Goal: Information Seeking & Learning: Learn about a topic

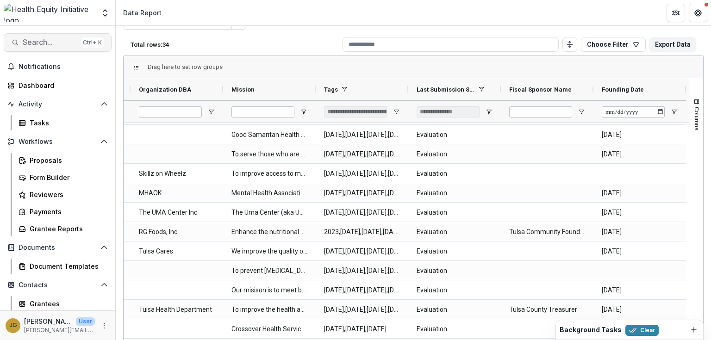
click at [28, 41] on span "Search..." at bounding box center [50, 42] width 55 height 9
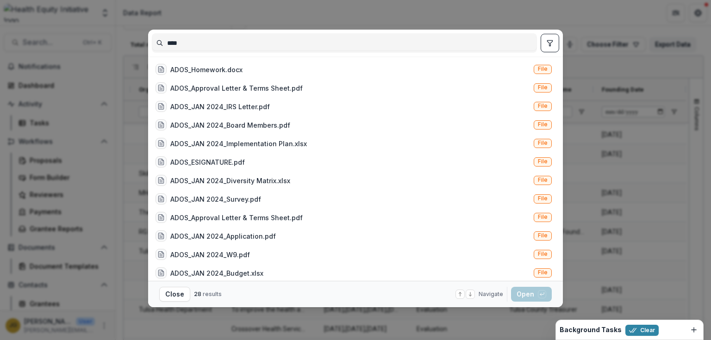
drag, startPoint x: 191, startPoint y: 47, endPoint x: 171, endPoint y: 44, distance: 19.6
click at [171, 44] on input "****" at bounding box center [344, 43] width 384 height 15
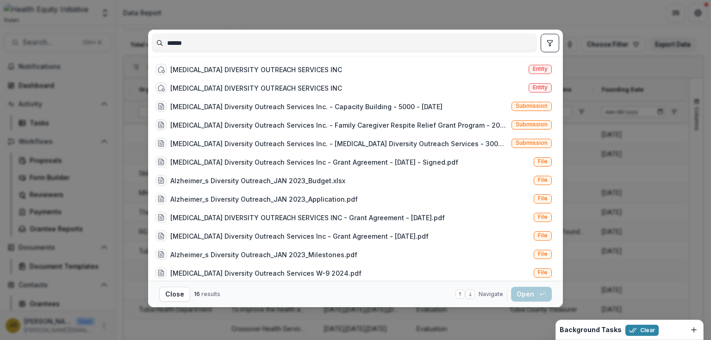
type input "******"
click at [574, 22] on div "****** ALZHEIMER'S DIVERSITY OUTREACH SERVICES INC Entity ALZHEIMER'S DIVERSITY…" at bounding box center [355, 170] width 711 height 340
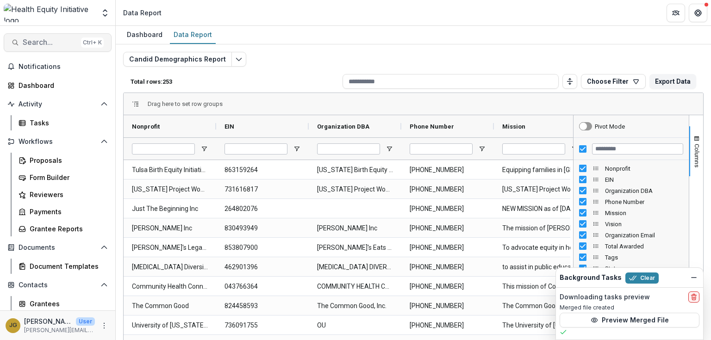
click at [26, 42] on span "Search..." at bounding box center [50, 42] width 55 height 9
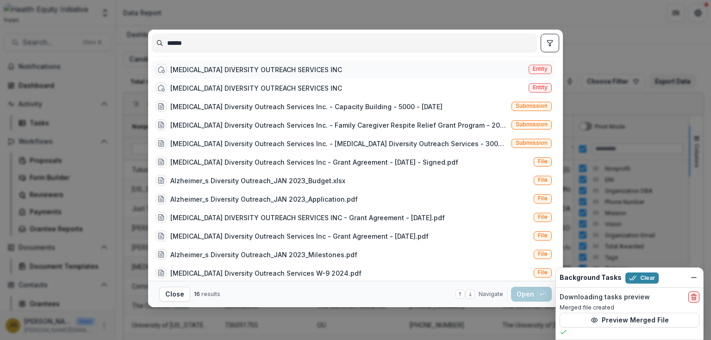
type input "******"
click at [247, 68] on div "ALZHEIMER'S DIVERSITY OUTREACH SERVICES INC" at bounding box center [256, 70] width 172 height 10
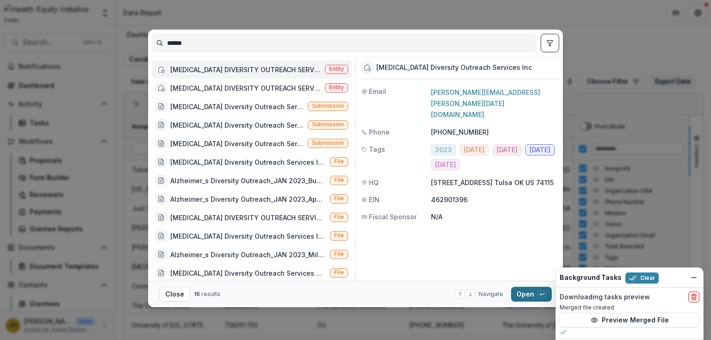
click at [521, 293] on button "Open with enter key" at bounding box center [531, 294] width 41 height 15
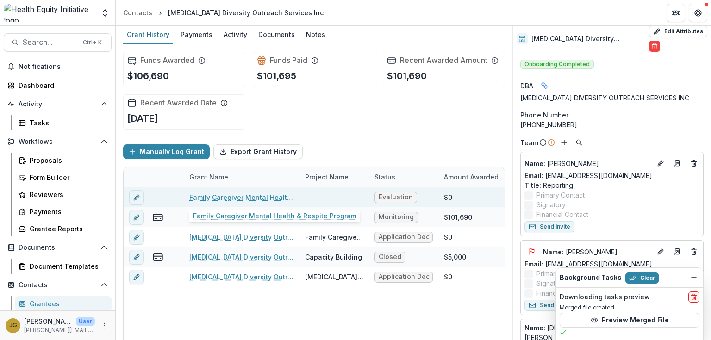
click at [226, 194] on link "Family Caregiver Mental Health & Respite Program" at bounding box center [241, 198] width 105 height 10
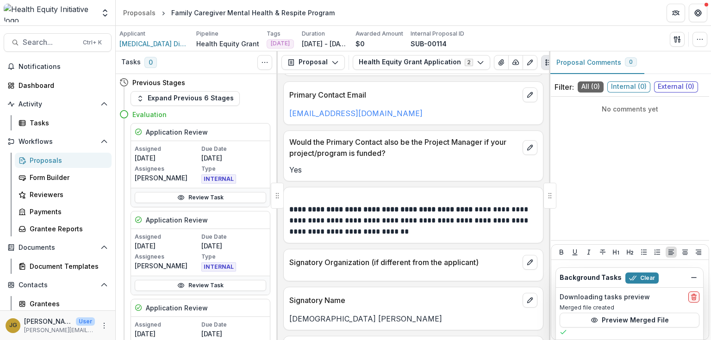
scroll to position [815, 0]
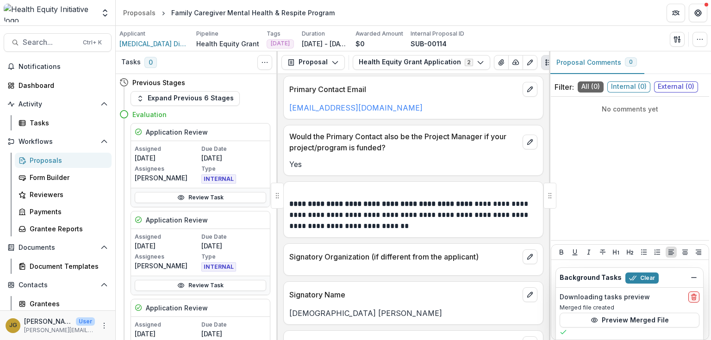
click at [578, 149] on div "No comments yet" at bounding box center [630, 168] width 158 height 136
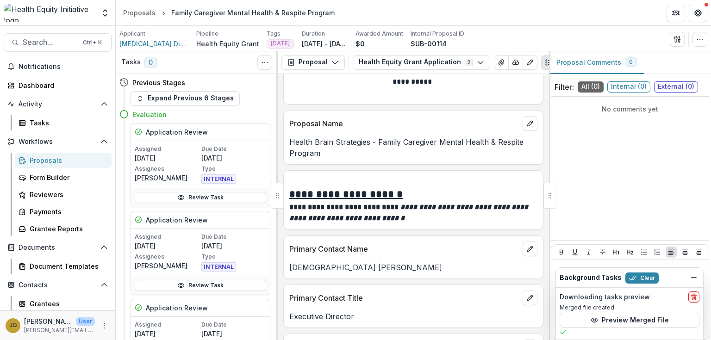
scroll to position [2069, 0]
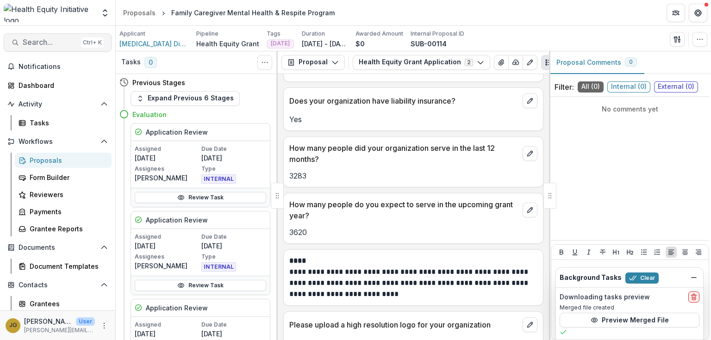
click at [35, 41] on span "Search..." at bounding box center [50, 42] width 55 height 9
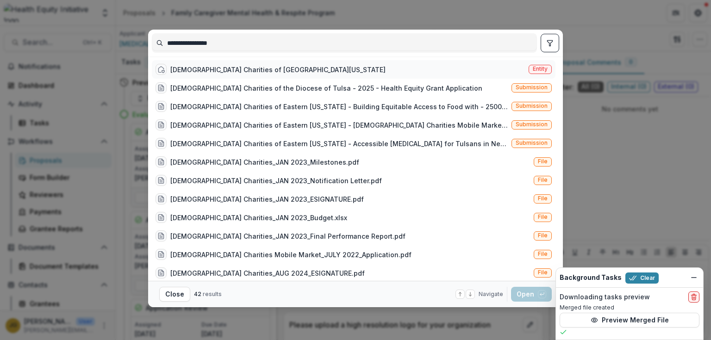
type input "**********"
click at [243, 66] on div "Catholic Charities of Eastern Oklahoma" at bounding box center [277, 70] width 215 height 10
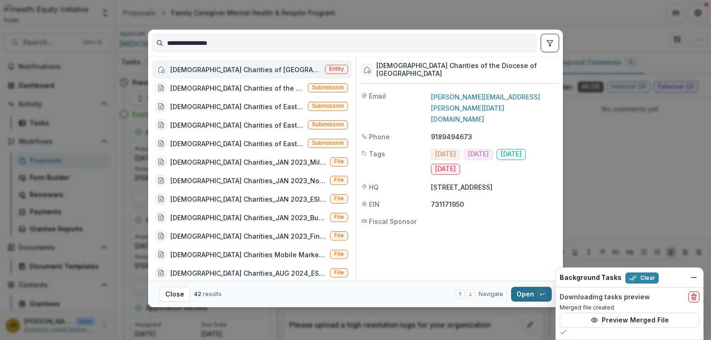
click at [519, 289] on button "Open with enter key" at bounding box center [531, 294] width 41 height 15
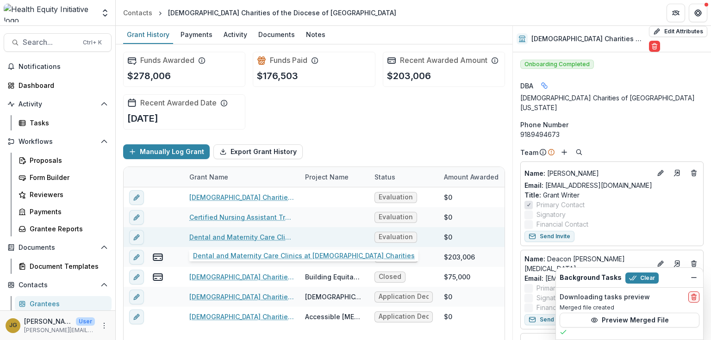
click at [259, 237] on link "Dental and Maternity Care Clinics at Catholic Charities" at bounding box center [241, 237] width 105 height 10
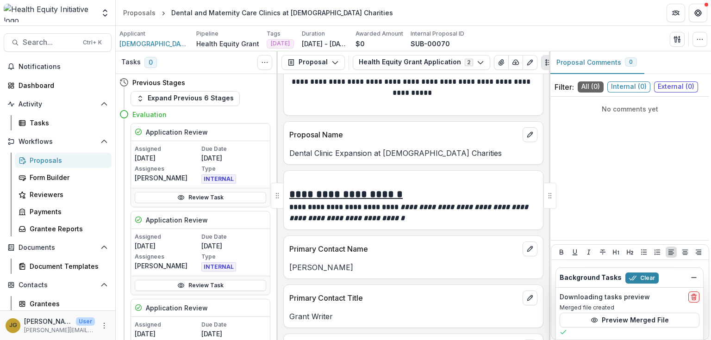
scroll to position [2496, 0]
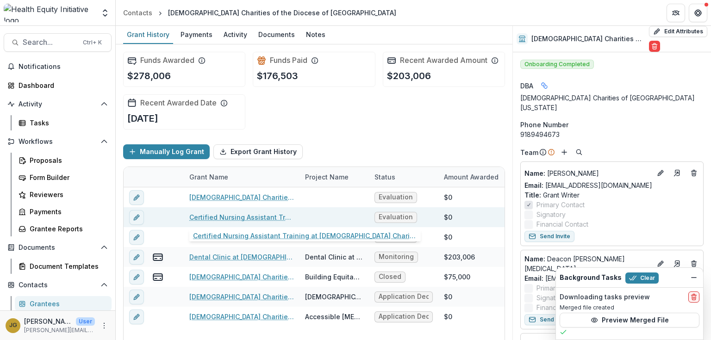
click at [264, 216] on link "Certified Nursing Assistant Training at Catholic Charities" at bounding box center [241, 218] width 105 height 10
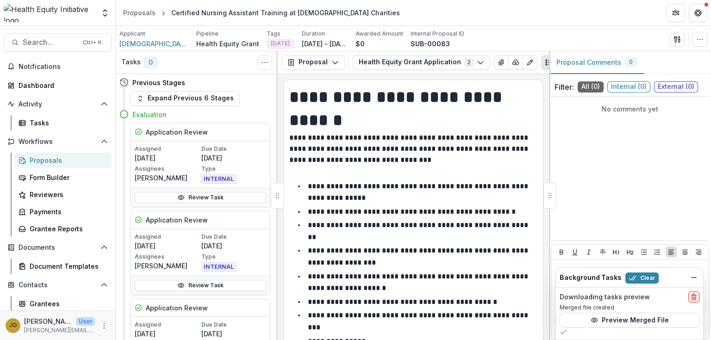
scroll to position [2484, 0]
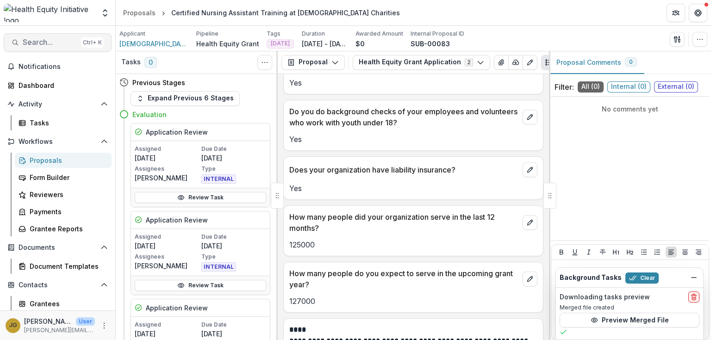
click at [41, 42] on span "Search..." at bounding box center [50, 42] width 55 height 9
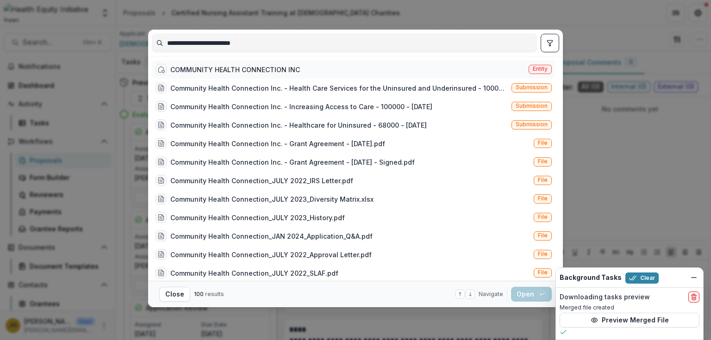
type input "**********"
click at [241, 70] on div "COMMUNITY HEALTH CONNECTION INC" at bounding box center [235, 70] width 130 height 10
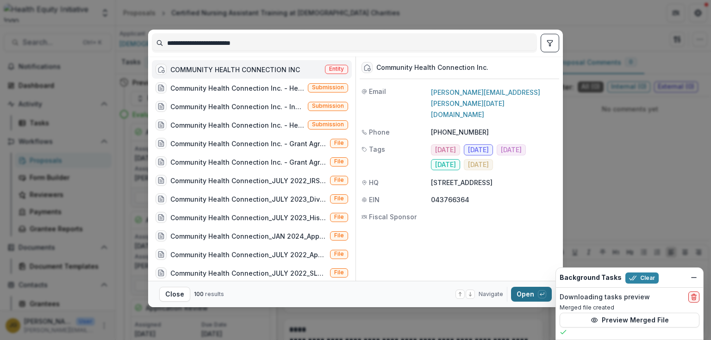
click at [521, 294] on button "Open with enter key" at bounding box center [531, 294] width 41 height 15
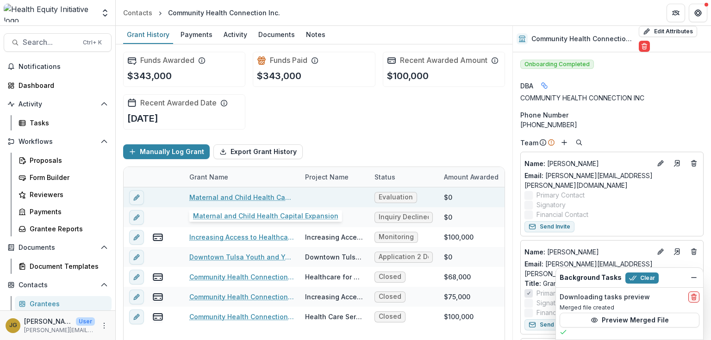
click at [221, 196] on link "Maternal and Child Health Capital Expansion" at bounding box center [241, 198] width 105 height 10
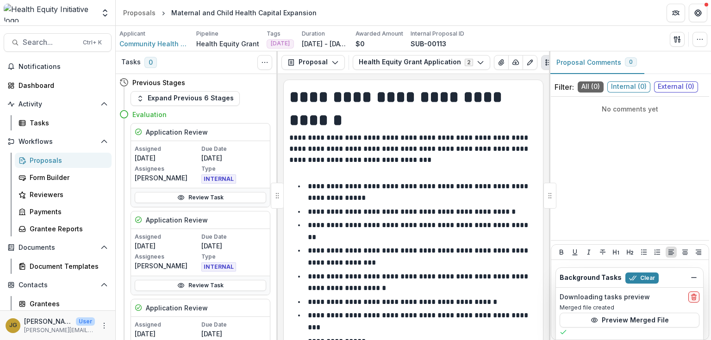
scroll to position [1980, 0]
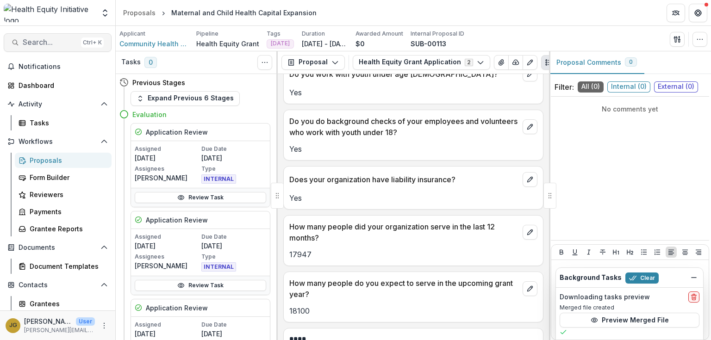
click at [41, 42] on span "Search..." at bounding box center [50, 42] width 55 height 9
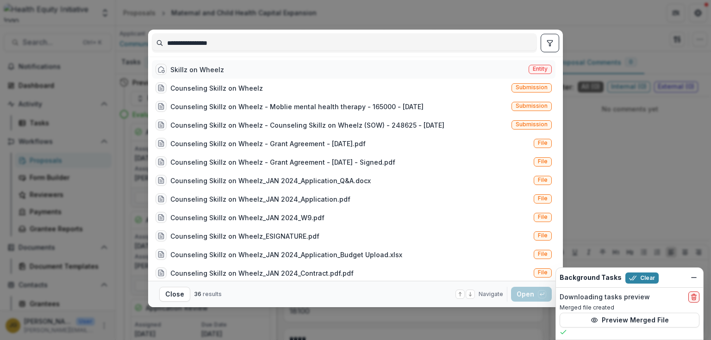
type input "**********"
click at [187, 65] on div "Skillz on Wheelz" at bounding box center [197, 70] width 54 height 10
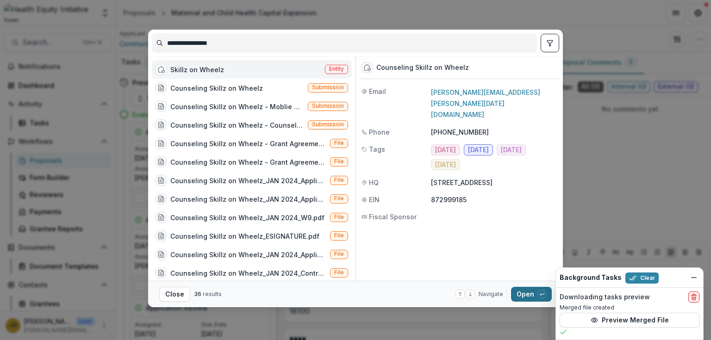
click at [519, 292] on button "Open with enter key" at bounding box center [531, 294] width 41 height 15
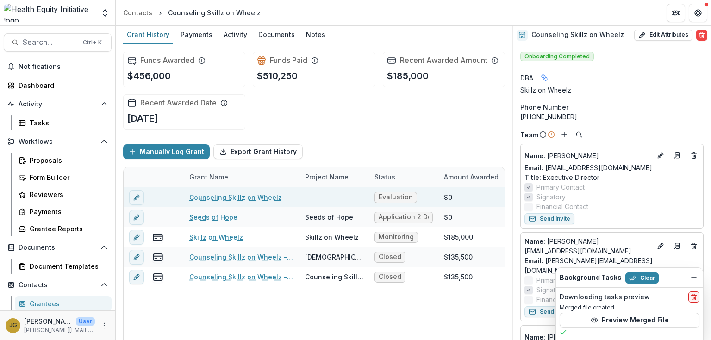
click at [237, 200] on link "Counseling Skillz on Wheelz" at bounding box center [235, 198] width 93 height 10
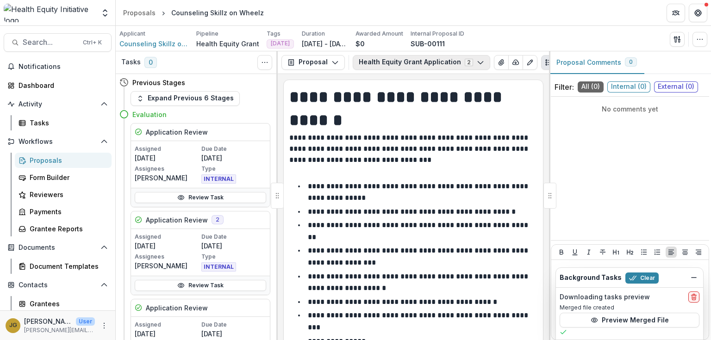
click at [478, 62] on button "Health Equity Grant Application 2" at bounding box center [422, 62] width 138 height 15
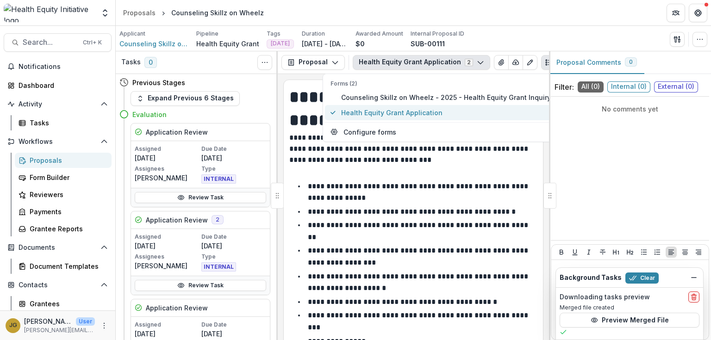
click at [403, 110] on span "Health Equity Grant Application" at bounding box center [446, 113] width 210 height 10
click at [467, 154] on p "**********" at bounding box center [412, 148] width 246 height 33
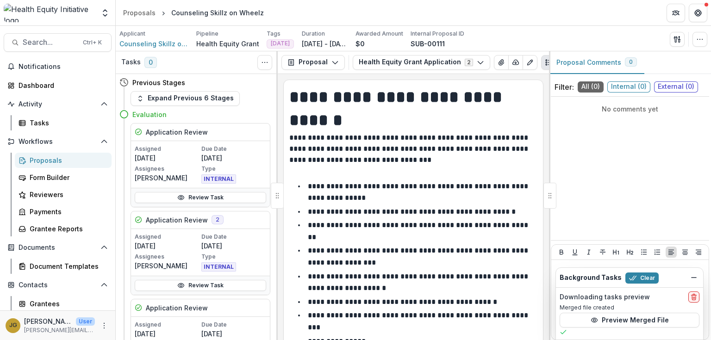
click at [441, 144] on p "**********" at bounding box center [412, 148] width 246 height 33
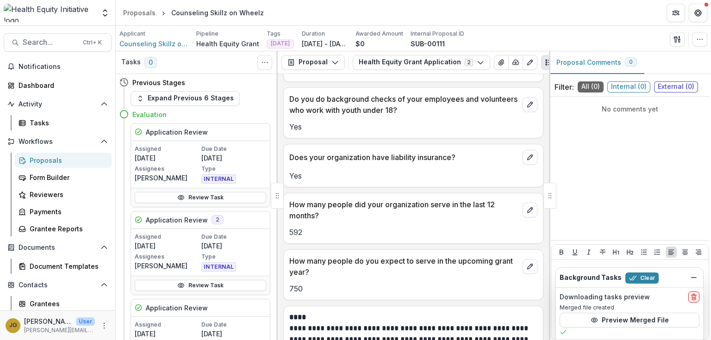
click at [332, 272] on p "How many people do you expect to serve in the upcoming grant year?" at bounding box center [404, 267] width 230 height 22
click at [29, 40] on span "Search..." at bounding box center [50, 42] width 55 height 9
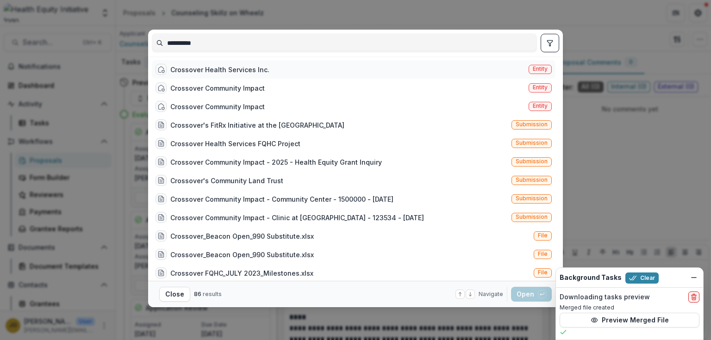
type input "*********"
click at [225, 71] on div "Crossover Health Services Inc." at bounding box center [219, 70] width 99 height 10
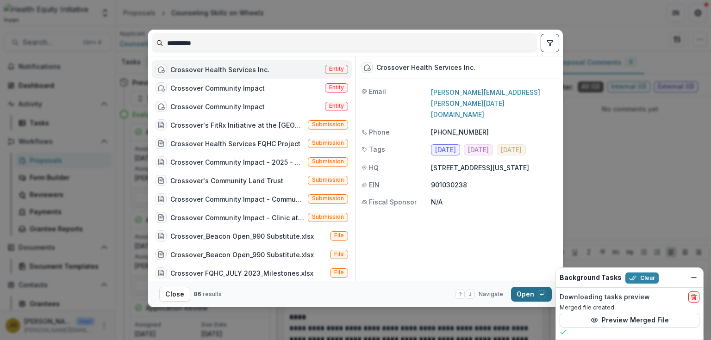
click at [514, 294] on button "Open with enter key" at bounding box center [531, 294] width 41 height 15
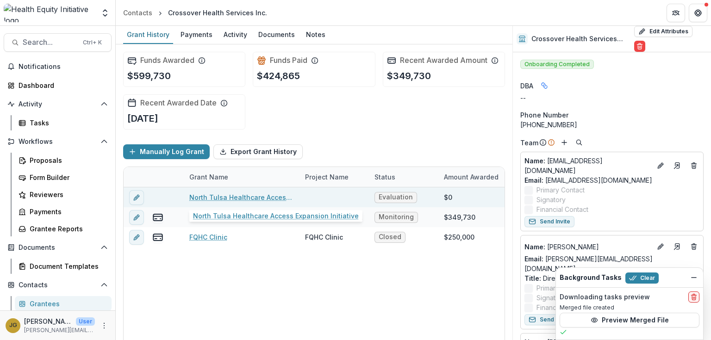
click at [243, 197] on link "North Tulsa Healthcare Access Expansion Initiative" at bounding box center [241, 198] width 105 height 10
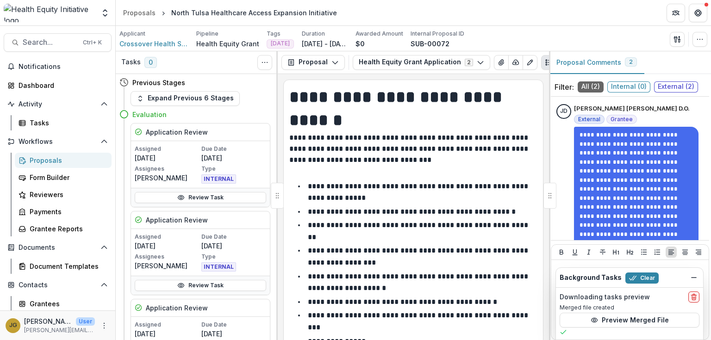
scroll to position [1969, 0]
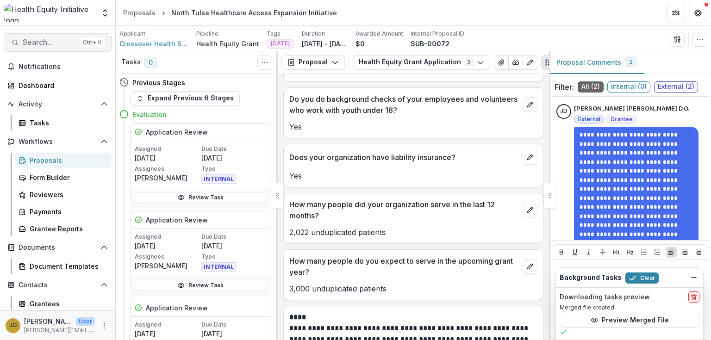
click at [42, 45] on span "Search..." at bounding box center [50, 42] width 55 height 9
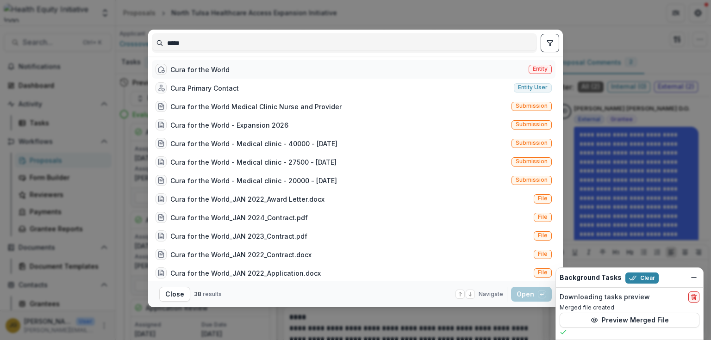
type input "****"
click at [211, 69] on div "Cura for the World" at bounding box center [199, 70] width 59 height 10
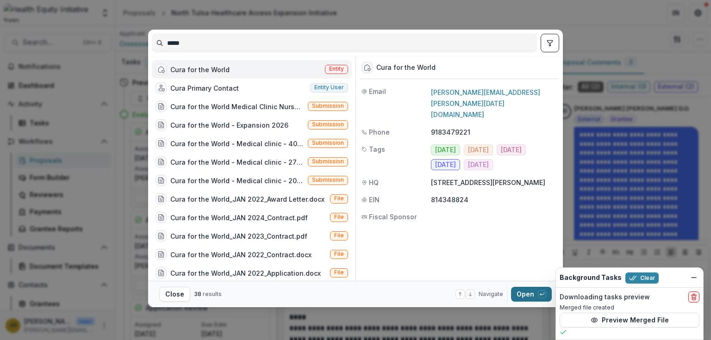
click at [524, 294] on button "Open with enter key" at bounding box center [531, 294] width 41 height 15
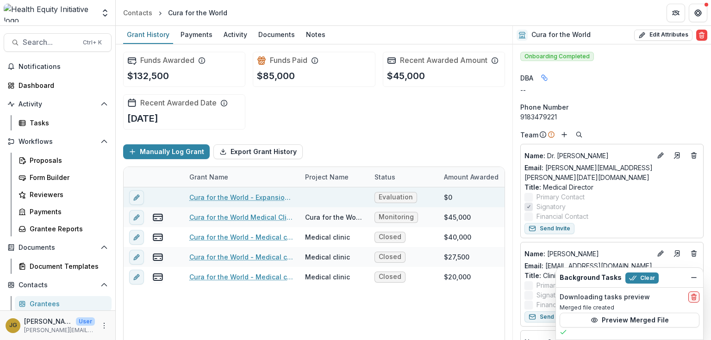
click at [241, 197] on link "Cura for the World - Expansion 2026" at bounding box center [241, 198] width 105 height 10
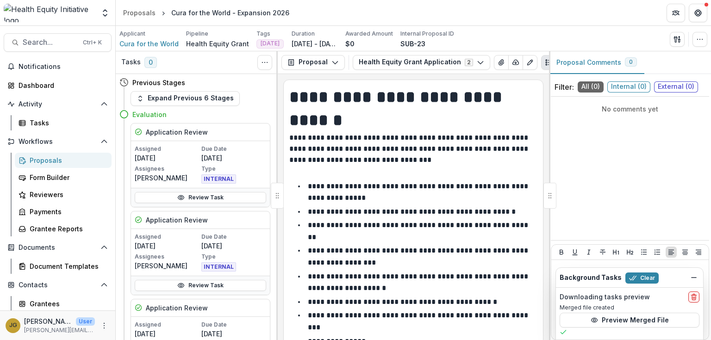
scroll to position [2060, 0]
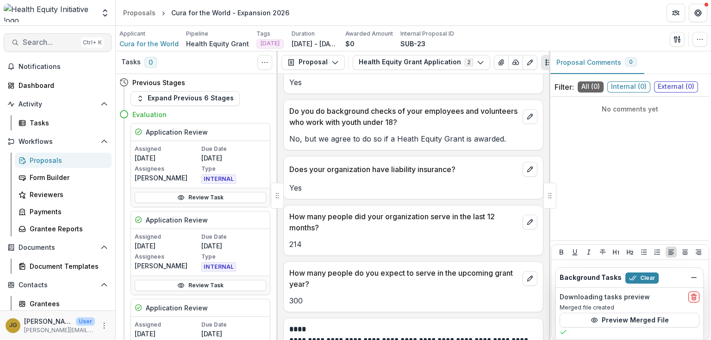
click at [51, 41] on span "Search..." at bounding box center [50, 42] width 55 height 9
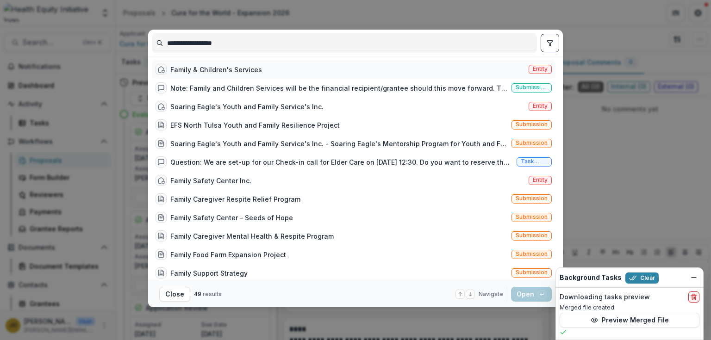
type input "**********"
click at [185, 72] on div "Family & Children's Services" at bounding box center [216, 70] width 92 height 10
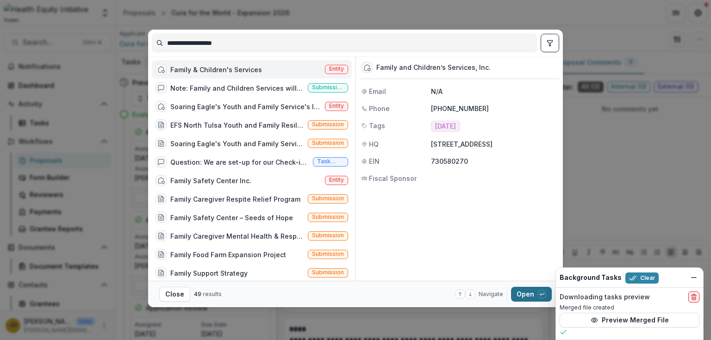
click at [526, 293] on button "Open with enter key" at bounding box center [531, 294] width 41 height 15
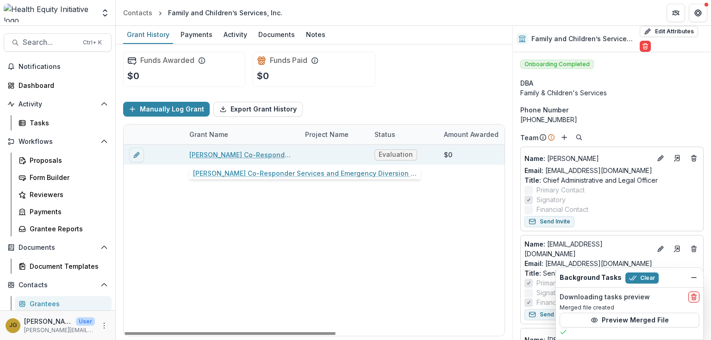
click at [221, 155] on link "COPES Co-Responder Services and Emergency Diversion (C-SED)" at bounding box center [241, 155] width 105 height 10
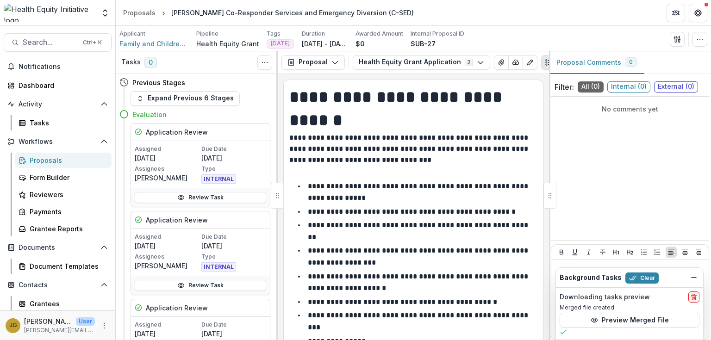
scroll to position [2464, 0]
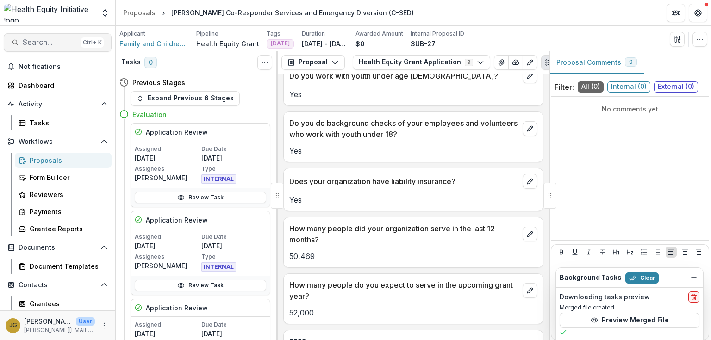
click at [30, 41] on span "Search..." at bounding box center [50, 42] width 55 height 9
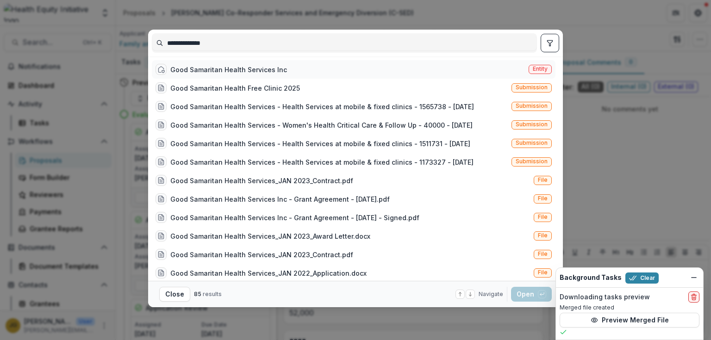
type input "**********"
click at [223, 69] on div "Good Samaritan Health Services Inc" at bounding box center [228, 70] width 117 height 10
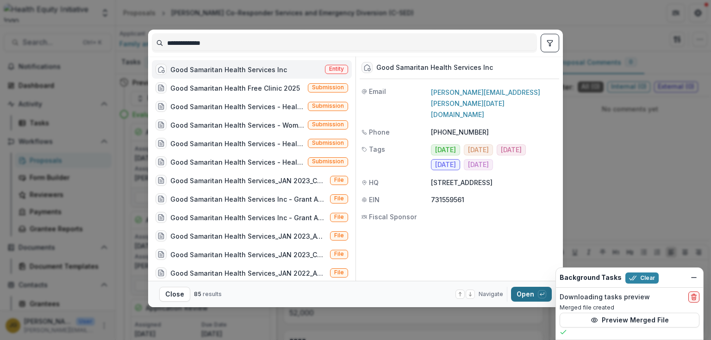
click at [526, 293] on button "Open with enter key" at bounding box center [531, 294] width 41 height 15
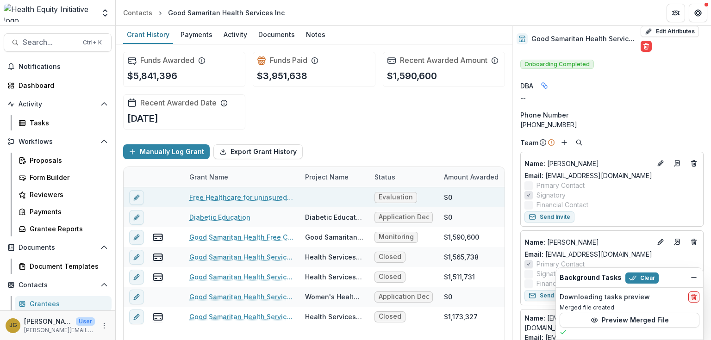
click at [232, 196] on link "Free Healthcare for uninsured and underinsured in Tulsa County" at bounding box center [241, 198] width 105 height 10
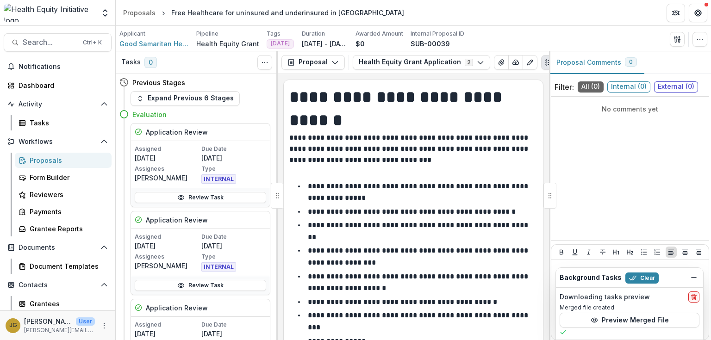
scroll to position [2176, 0]
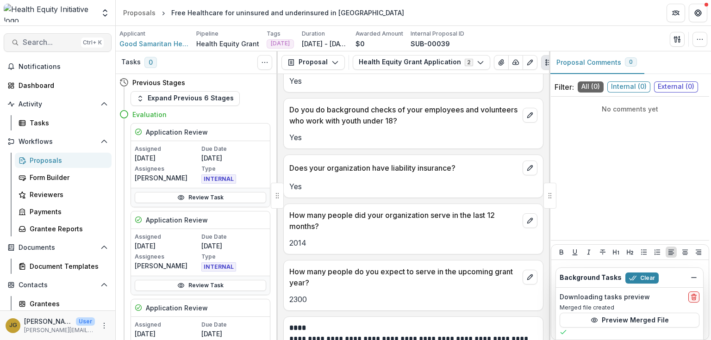
click at [35, 45] on span "Search..." at bounding box center [50, 42] width 55 height 9
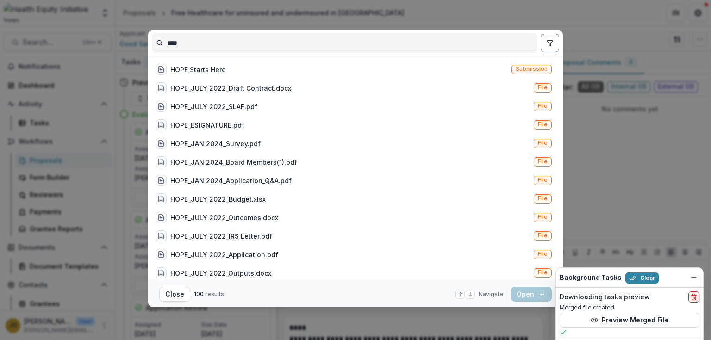
drag, startPoint x: 187, startPoint y: 44, endPoint x: 170, endPoint y: 43, distance: 16.7
click at [170, 43] on input "****" at bounding box center [344, 43] width 384 height 15
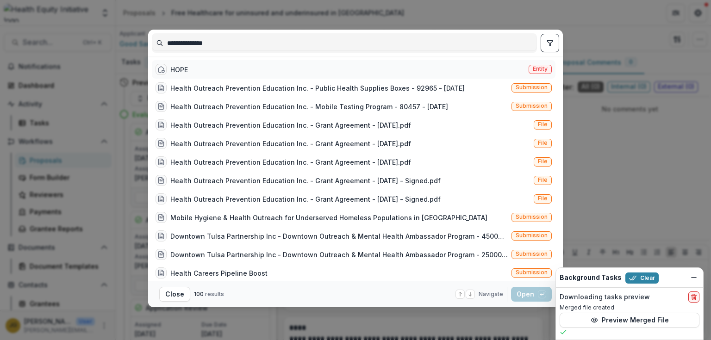
type input "**********"
click at [182, 70] on div "HOPE" at bounding box center [179, 70] width 18 height 10
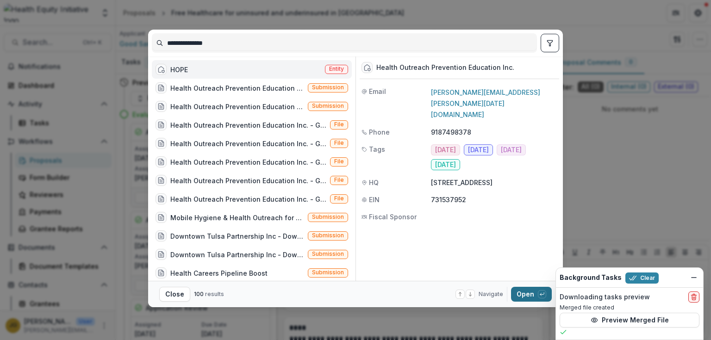
click at [525, 295] on button "Open with enter key" at bounding box center [531, 294] width 41 height 15
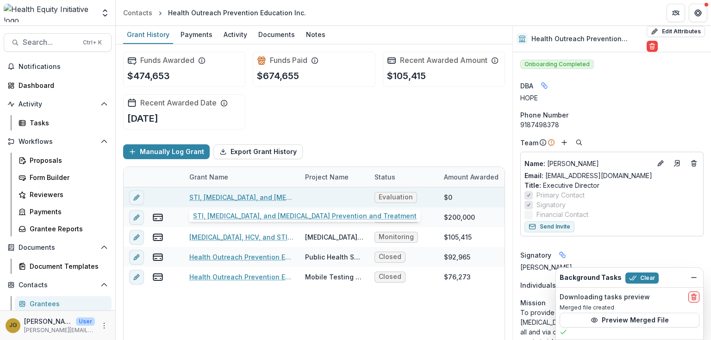
click at [255, 197] on link "STI, HIV, and Hepatitis C Prevention and Treatment" at bounding box center [241, 198] width 105 height 10
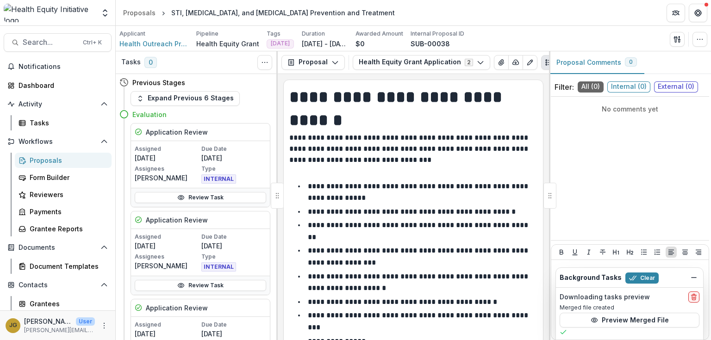
scroll to position [1925, 0]
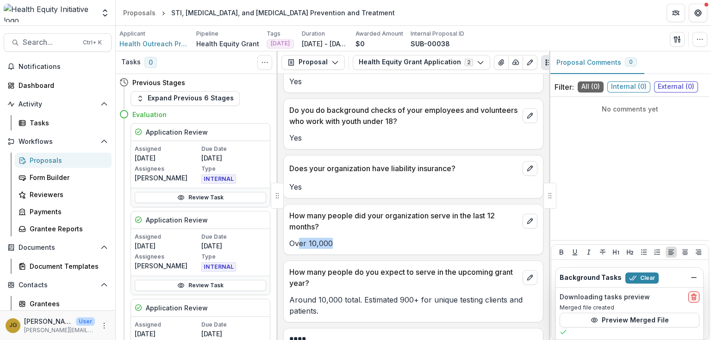
drag, startPoint x: 332, startPoint y: 235, endPoint x: 297, endPoint y: 235, distance: 34.7
click at [297, 238] on p "Over 10,000" at bounding box center [413, 243] width 248 height 11
drag, startPoint x: 331, startPoint y: 235, endPoint x: 282, endPoint y: 233, distance: 49.1
click at [282, 233] on div "**********" at bounding box center [413, 207] width 271 height 266
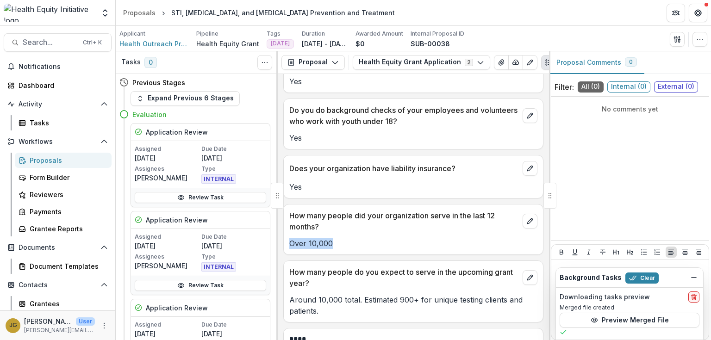
copy p "Over 10,000"
click at [317, 301] on p "Around 10,000 total. Estimated 900+ for unique testing clients and patients." at bounding box center [413, 306] width 248 height 22
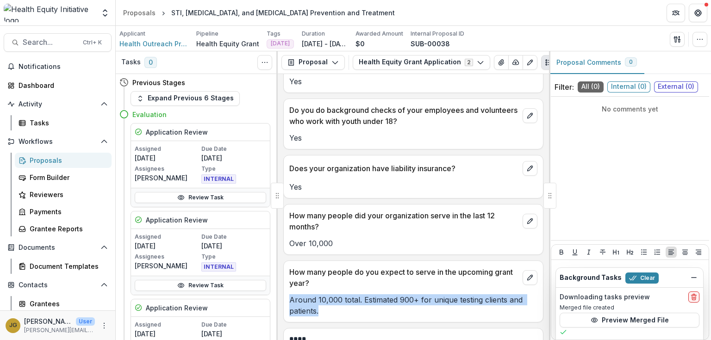
drag, startPoint x: 320, startPoint y: 304, endPoint x: 285, endPoint y: 290, distance: 37.8
click at [285, 295] on div "Around 10,000 total. Estimated 900+ for unique testing clients and patients." at bounding box center [413, 306] width 259 height 22
copy p "Around 10,000 total. Estimated 900+ for unique testing clients and patients."
click at [39, 43] on span "Search..." at bounding box center [50, 42] width 55 height 9
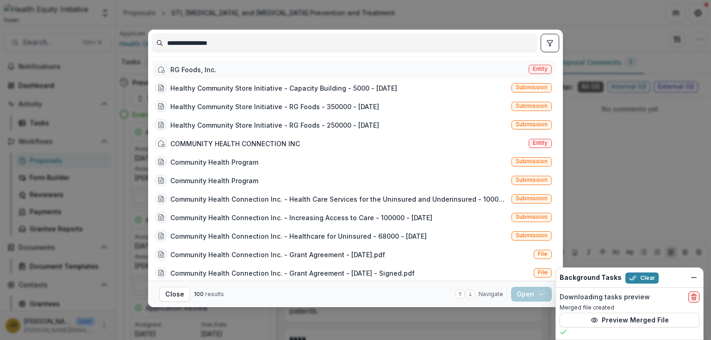
type input "**********"
click at [174, 69] on div "RG Foods, Inc." at bounding box center [193, 70] width 46 height 10
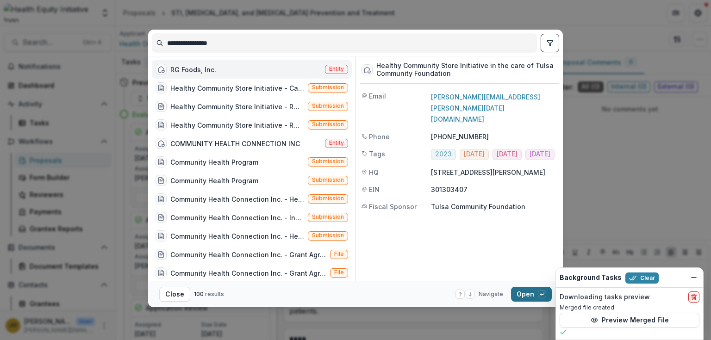
click at [517, 290] on button "Open with enter key" at bounding box center [531, 294] width 41 height 15
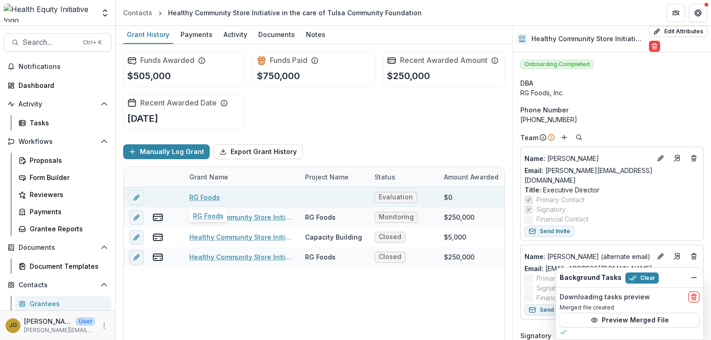
click at [208, 197] on link "RG Foods" at bounding box center [204, 198] width 31 height 10
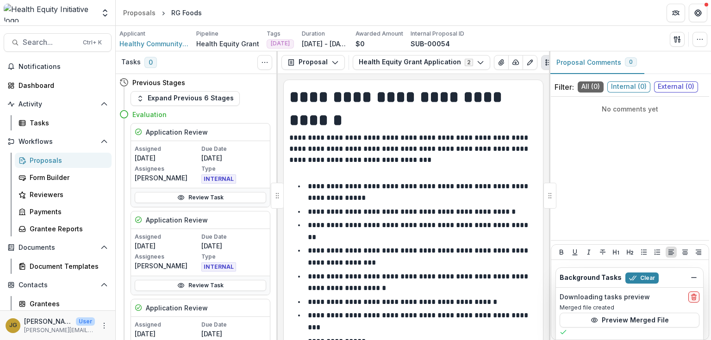
scroll to position [2136, 0]
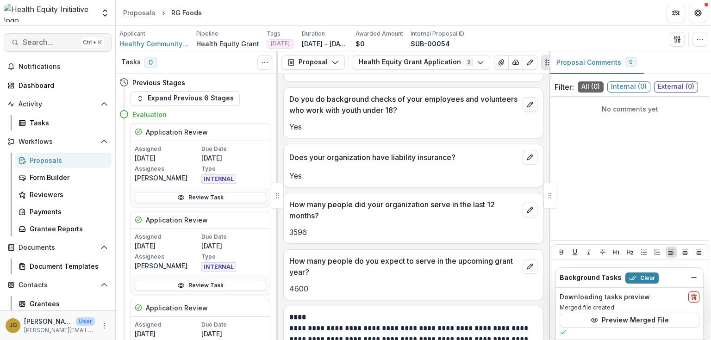
click at [42, 39] on span "Search..." at bounding box center [50, 42] width 55 height 9
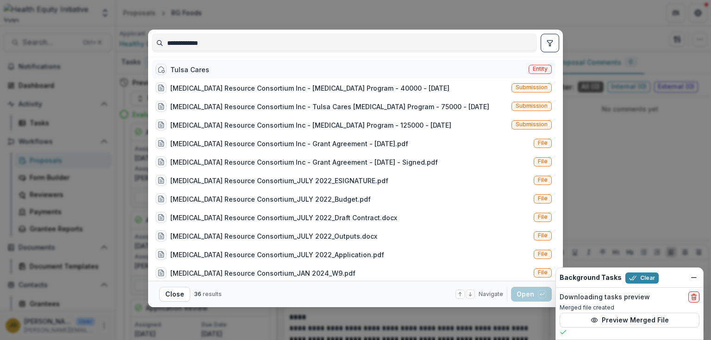
type input "**********"
click at [179, 70] on div "Tulsa Cares" at bounding box center [189, 70] width 39 height 10
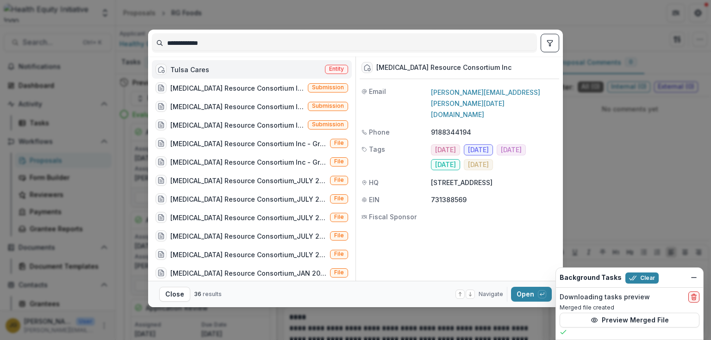
click at [182, 70] on div "Tulsa Cares" at bounding box center [189, 70] width 39 height 10
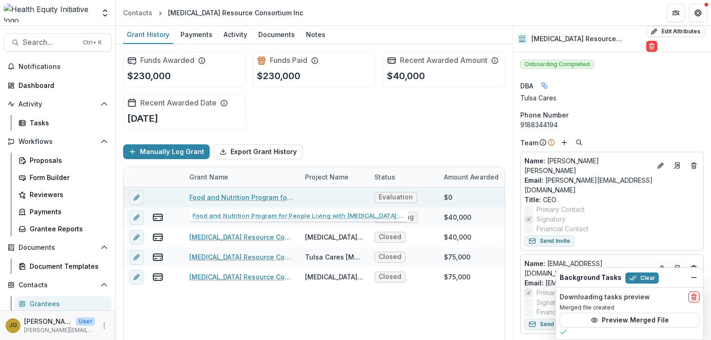
click at [250, 196] on link "Food and Nutrition Program for People Living with HIV and HCV - Tulsa CARES" at bounding box center [241, 198] width 105 height 10
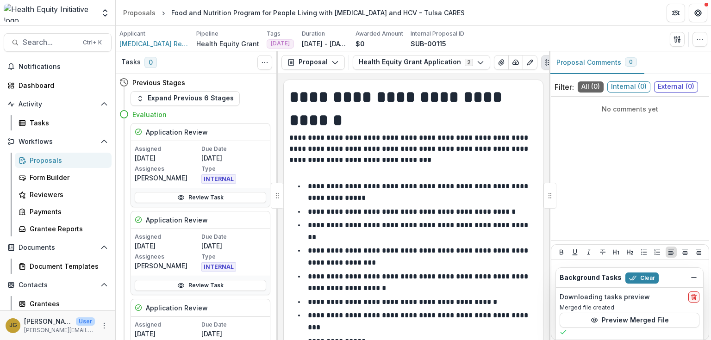
scroll to position [2070, 0]
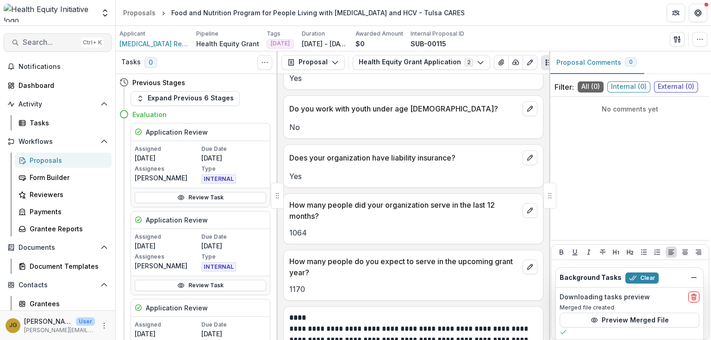
click at [36, 38] on span "Search..." at bounding box center [50, 42] width 55 height 9
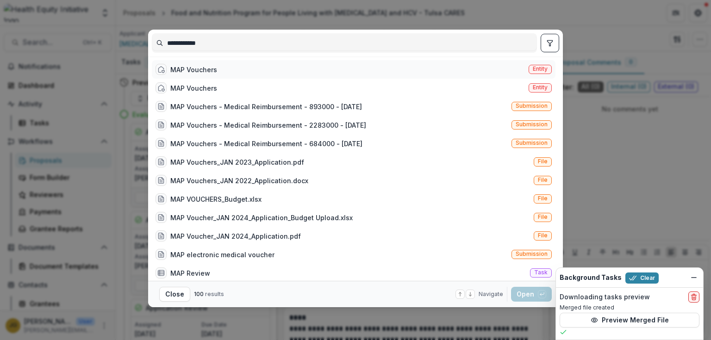
type input "**********"
click at [192, 69] on div "MAP Vouchers" at bounding box center [193, 70] width 47 height 10
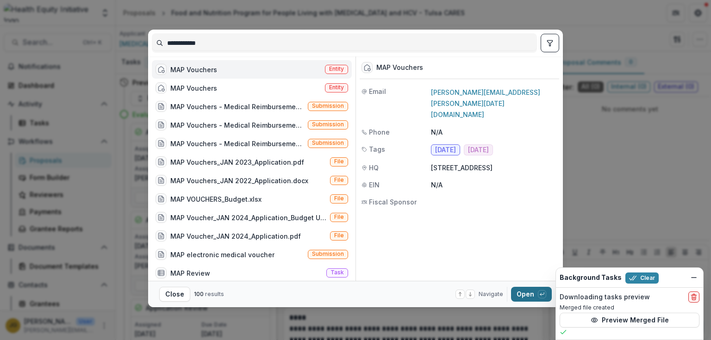
click at [524, 293] on button "Open with enter key" at bounding box center [531, 294] width 41 height 15
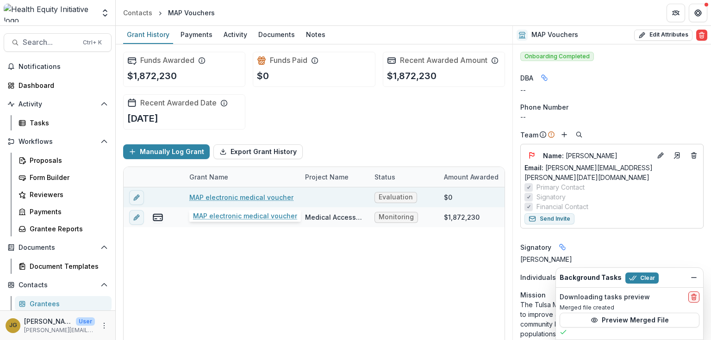
click at [234, 194] on link "MAP electronic medical voucher" at bounding box center [241, 198] width 104 height 10
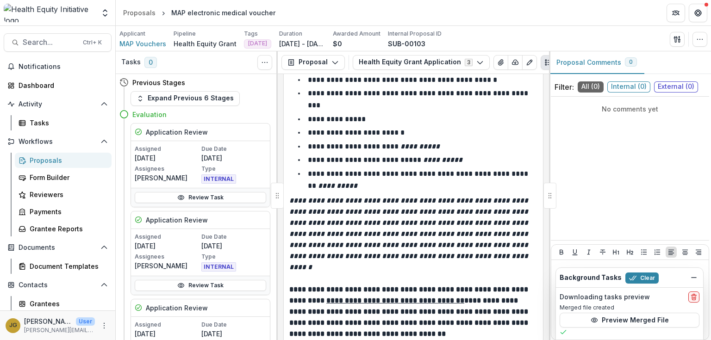
scroll to position [1724, 0]
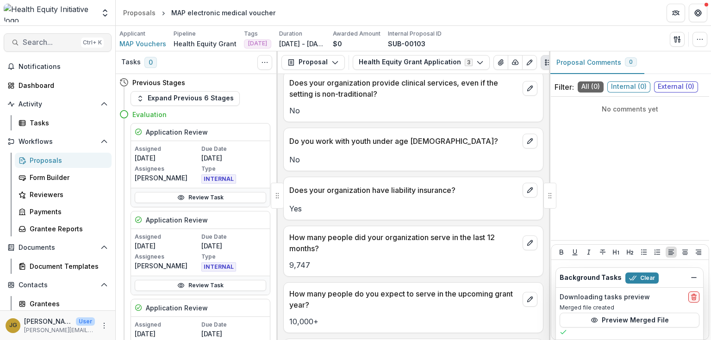
click at [45, 38] on span "Search..." at bounding box center [50, 42] width 55 height 9
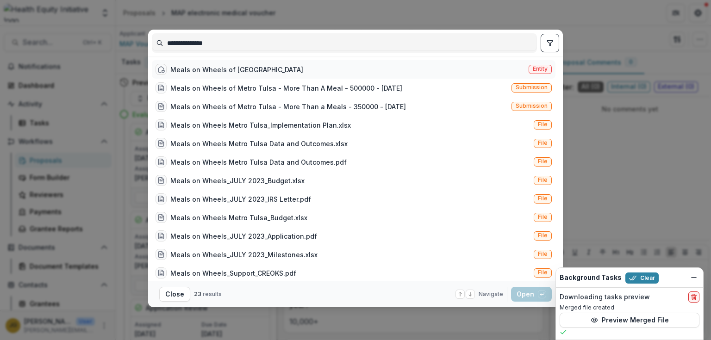
type input "**********"
click at [200, 70] on div "Meals on Wheels of Metro Tulsa" at bounding box center [236, 70] width 133 height 10
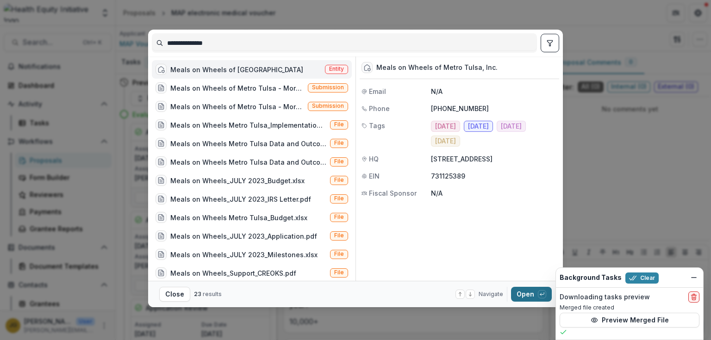
click at [523, 294] on button "Open with enter key" at bounding box center [531, 294] width 41 height 15
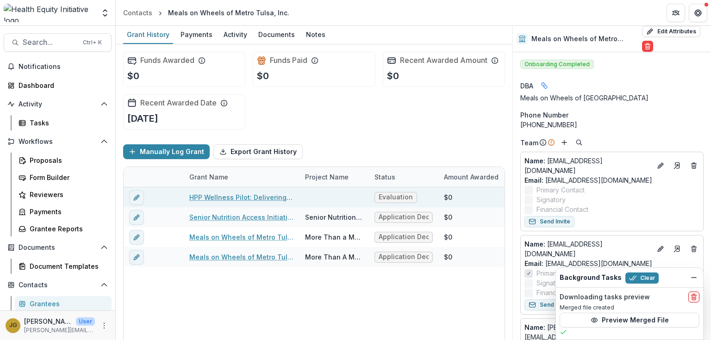
click at [219, 198] on link "HPP Wellness Pilot: Delivering Nutrition and Reducing Readmissions" at bounding box center [241, 198] width 105 height 10
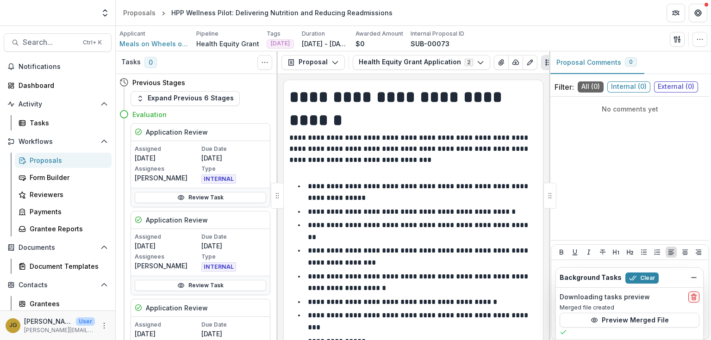
scroll to position [2259, 0]
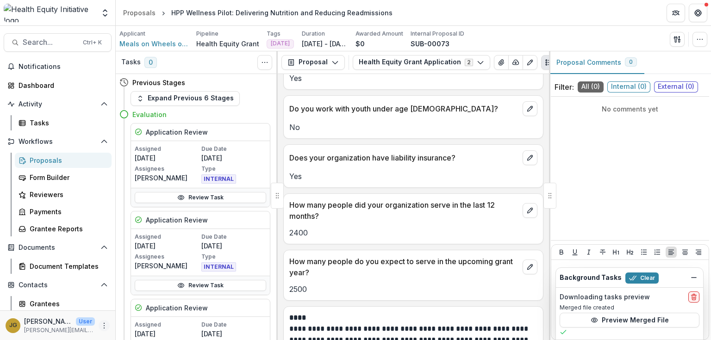
click at [103, 325] on icon "More" at bounding box center [103, 325] width 7 height 7
click at [138, 310] on link "User Settings" at bounding box center [162, 306] width 99 height 15
select select "****"
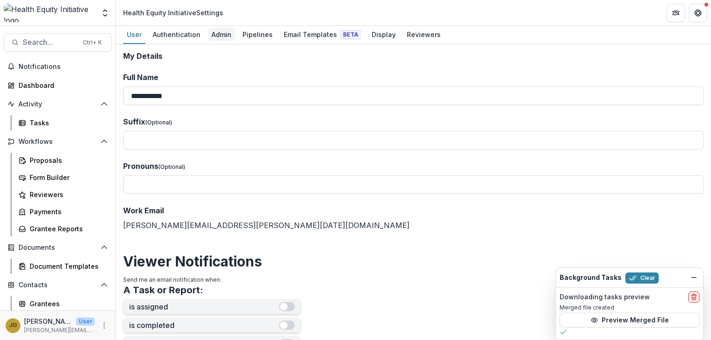
click at [220, 39] on div "Admin" at bounding box center [221, 34] width 27 height 13
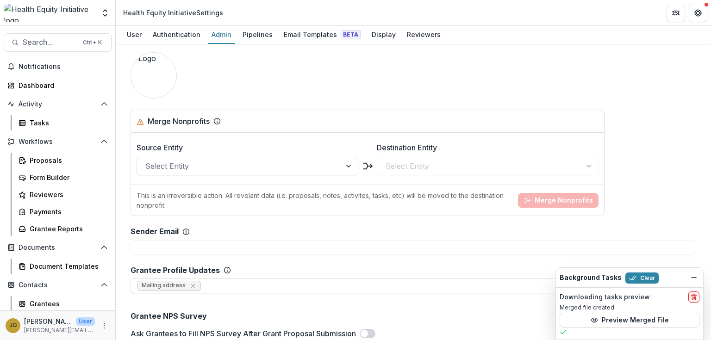
scroll to position [1074, 0]
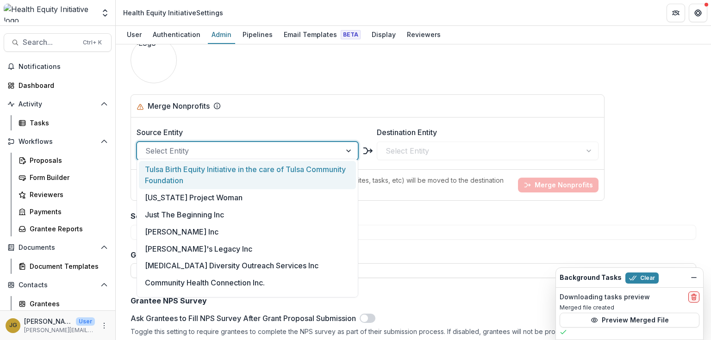
click at [181, 144] on div at bounding box center [239, 150] width 188 height 13
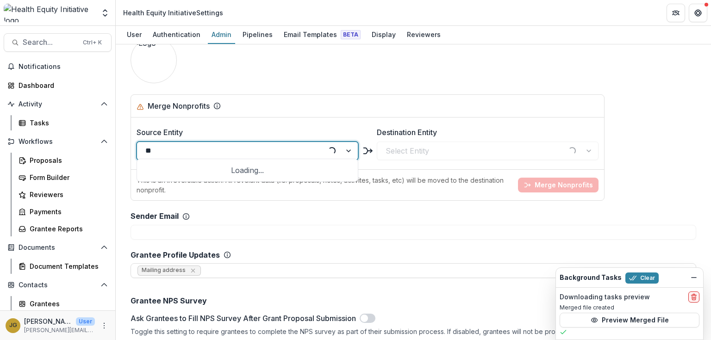
type input "***"
click at [185, 169] on div "MAP Vouchers" at bounding box center [247, 169] width 217 height 17
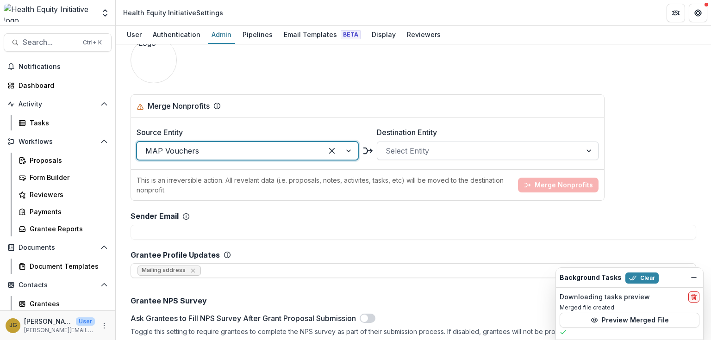
click at [404, 146] on div at bounding box center [480, 150] width 188 height 13
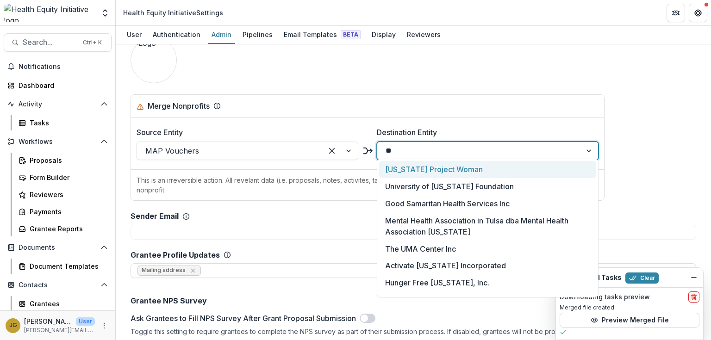
type input "***"
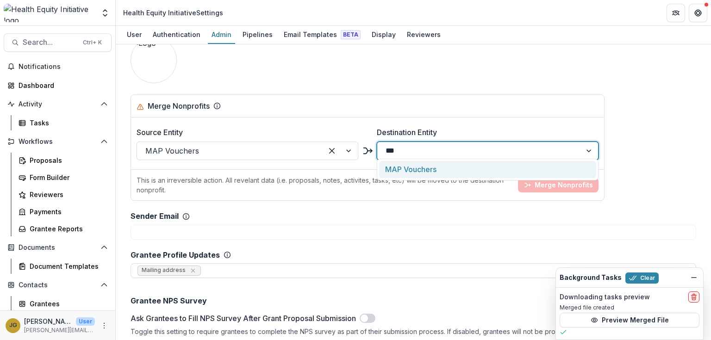
click at [406, 169] on div "MAP Vouchers" at bounding box center [487, 169] width 217 height 17
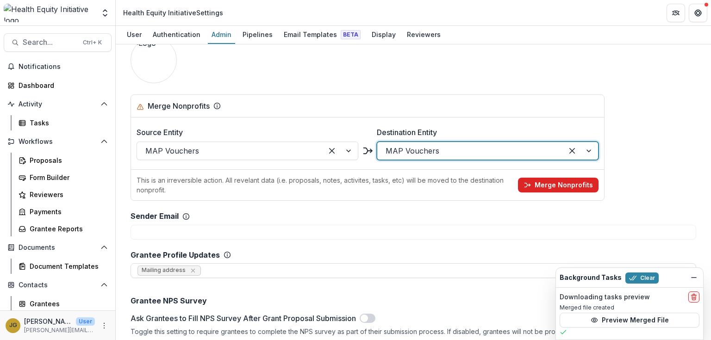
click at [539, 178] on button "Merge Nonprofits" at bounding box center [558, 185] width 81 height 15
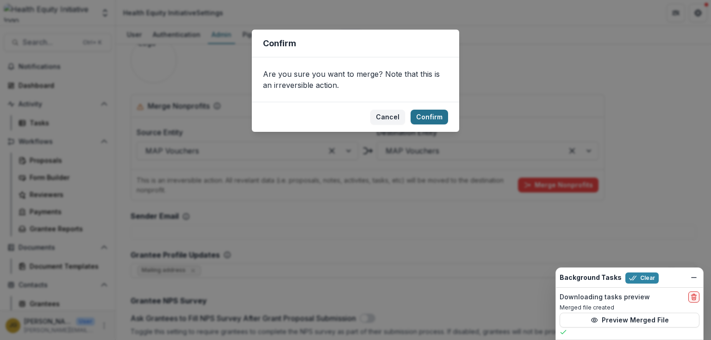
click at [421, 119] on button "Confirm" at bounding box center [430, 117] width 38 height 15
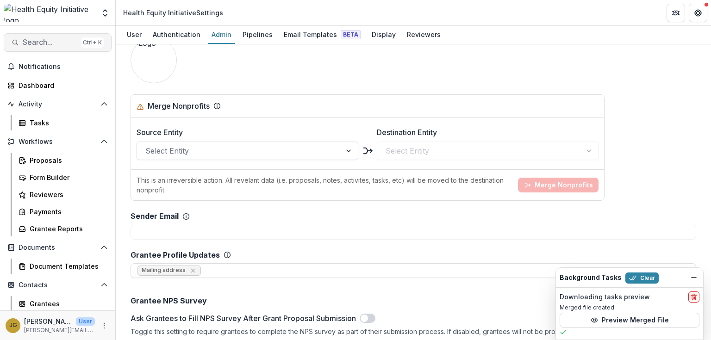
click at [39, 45] on span "Search..." at bounding box center [50, 42] width 55 height 9
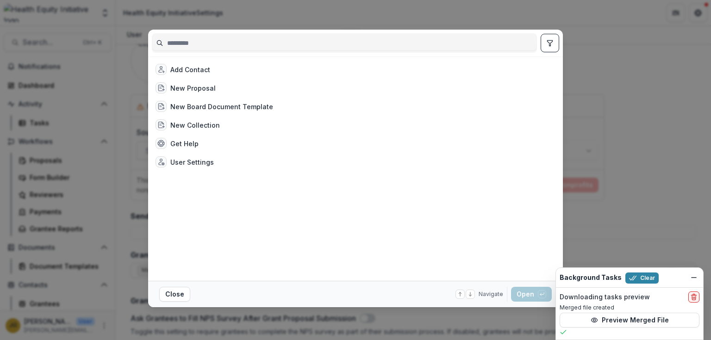
click at [617, 204] on div "Add Contact New Proposal New Board Document Template New Collection Get Help Us…" at bounding box center [355, 170] width 711 height 340
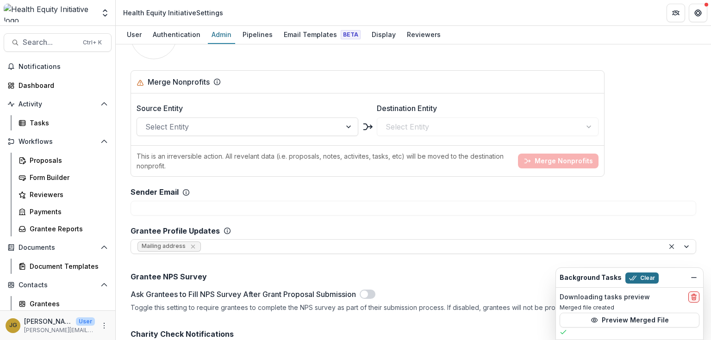
scroll to position [1111, 0]
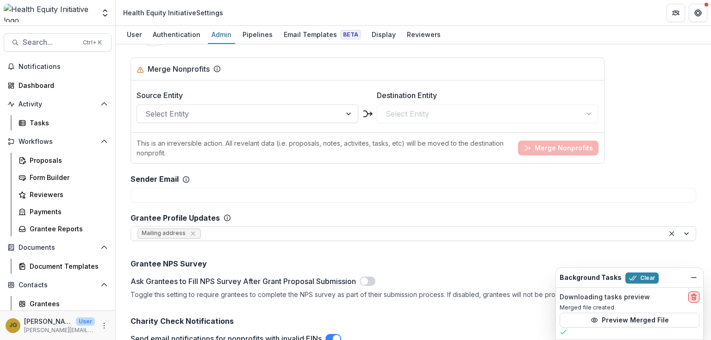
click at [693, 295] on icon "delete" at bounding box center [694, 295] width 2 height 1
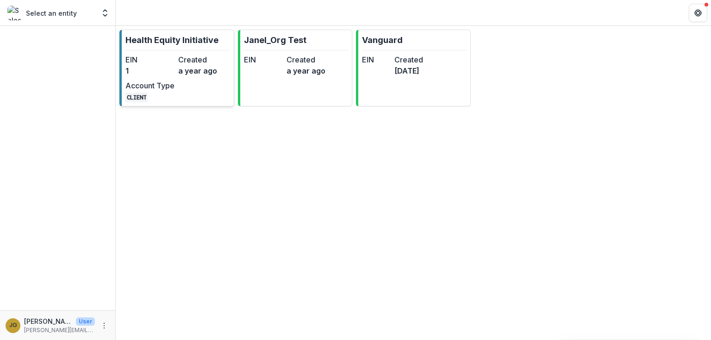
click at [151, 39] on p "Health Equity Initiative" at bounding box center [171, 40] width 93 height 13
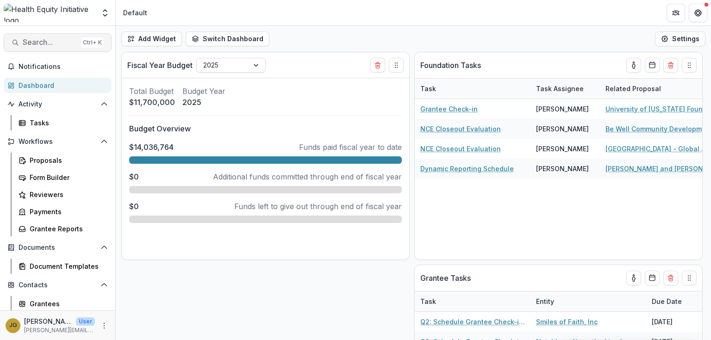
click at [31, 46] on span "Search..." at bounding box center [50, 42] width 55 height 9
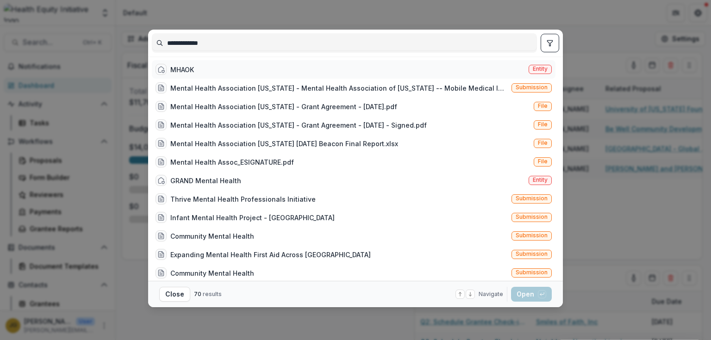
type input "**********"
click at [189, 70] on div "MHAOK" at bounding box center [182, 70] width 24 height 10
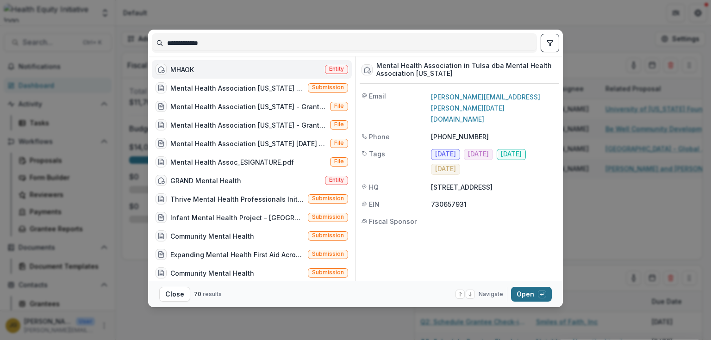
click at [518, 292] on button "Open with enter key" at bounding box center [531, 294] width 41 height 15
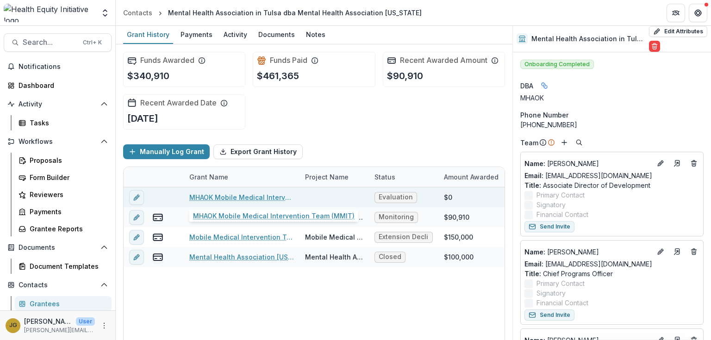
click at [216, 199] on link "MHAOK Mobile Medical Intervention Team (MMIT)" at bounding box center [241, 198] width 105 height 10
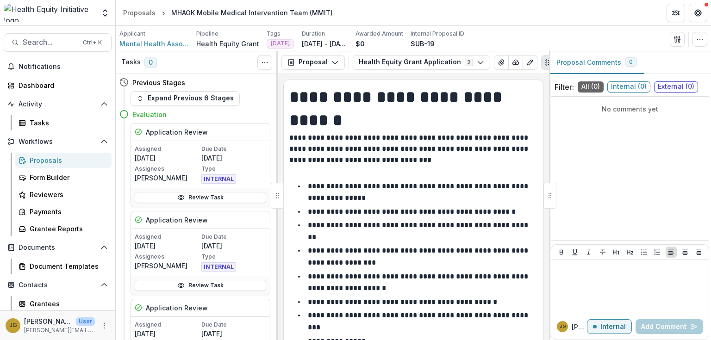
scroll to position [2149, 0]
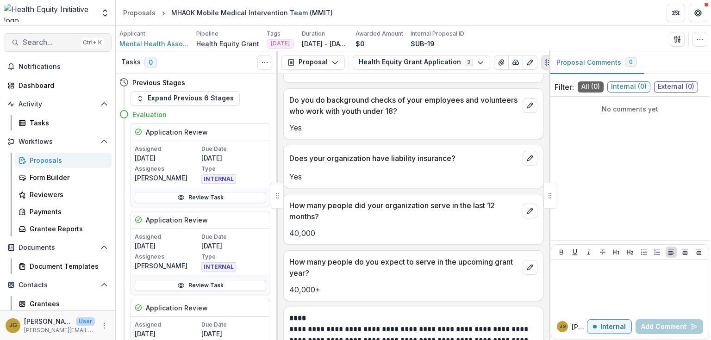
click at [49, 45] on span "Search..." at bounding box center [50, 42] width 55 height 9
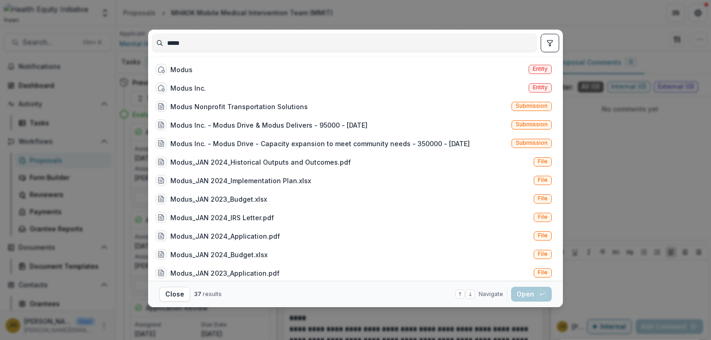
type input "*****"
click at [609, 210] on div "***** Modus Entity Modus Inc. Entity Modus Nonprofit Transportation Solutions S…" at bounding box center [355, 170] width 711 height 340
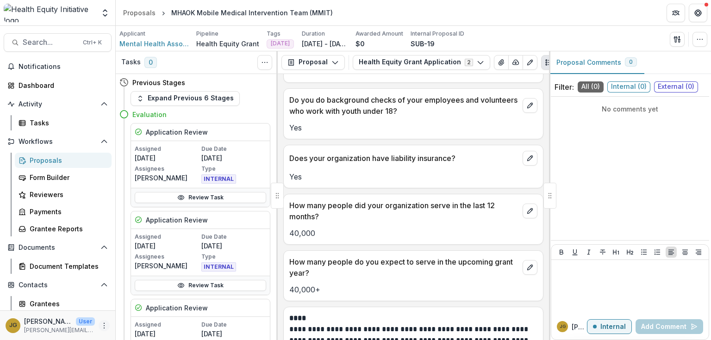
click at [103, 328] on icon "More" at bounding box center [103, 325] width 7 height 7
click at [168, 307] on link "User Settings" at bounding box center [162, 306] width 99 height 15
select select "****"
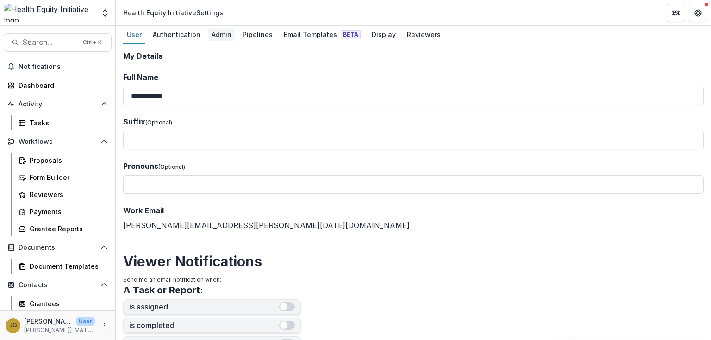
click at [217, 37] on div "Admin" at bounding box center [221, 34] width 27 height 13
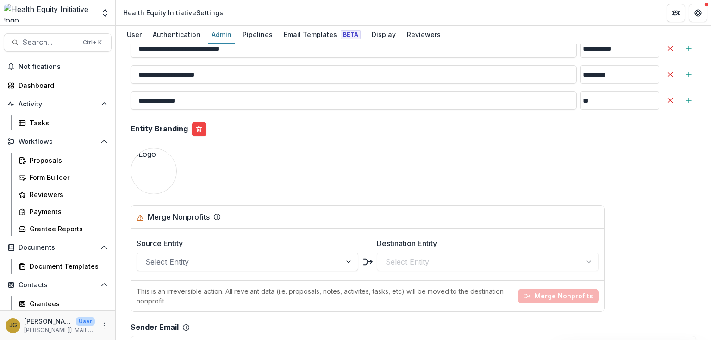
scroll to position [1000, 0]
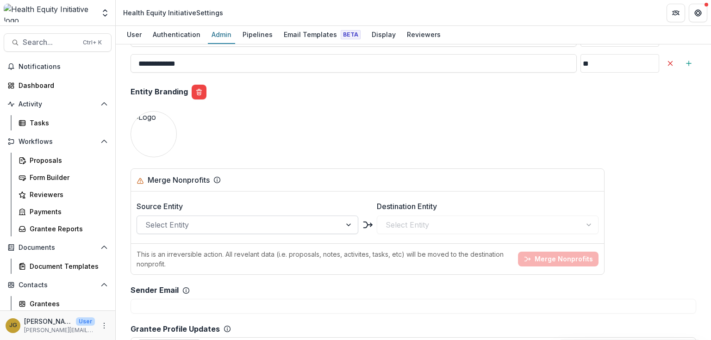
click at [179, 219] on div at bounding box center [239, 225] width 188 height 13
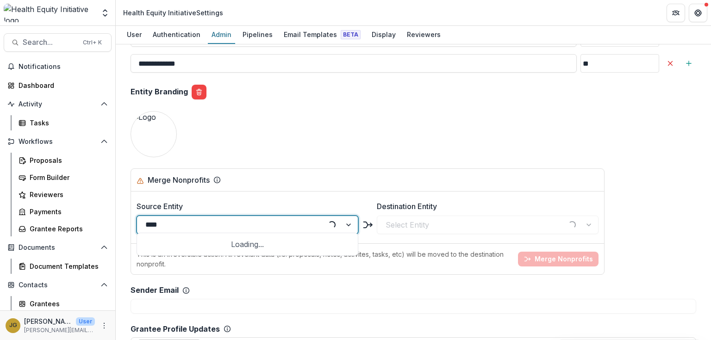
type input "*****"
click at [163, 246] on div "Modus Inc." at bounding box center [247, 243] width 217 height 17
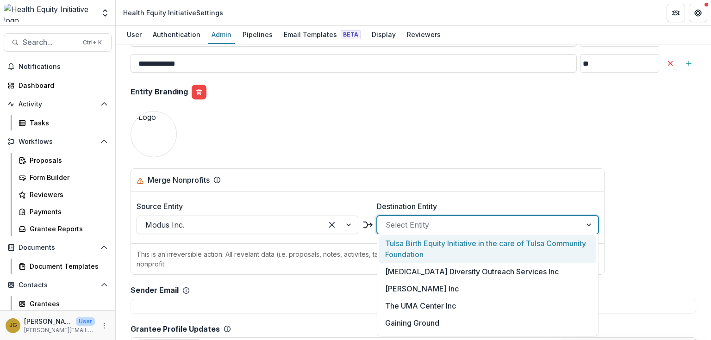
click at [406, 220] on div at bounding box center [480, 225] width 188 height 13
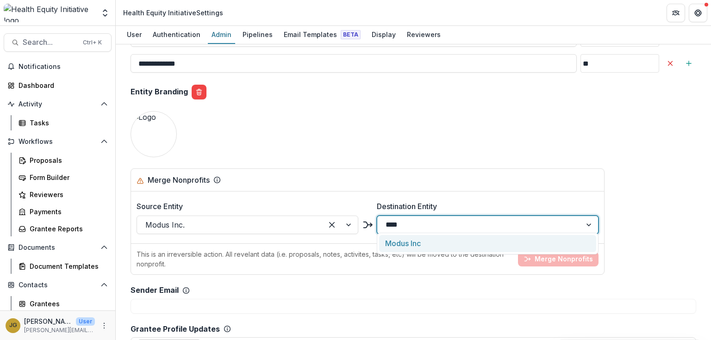
type input "*****"
click at [403, 242] on div "Modus Inc" at bounding box center [487, 243] width 217 height 17
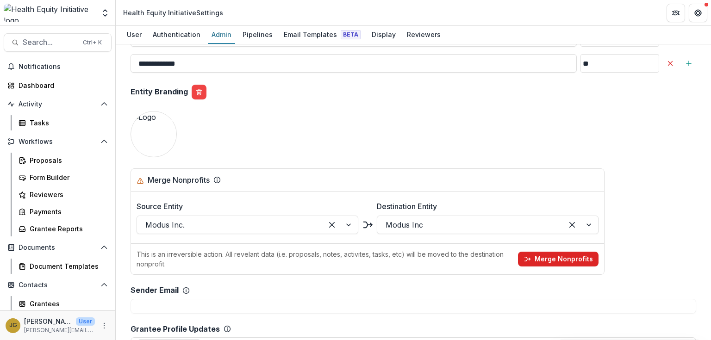
click at [549, 254] on button "Merge Nonprofits" at bounding box center [558, 259] width 81 height 15
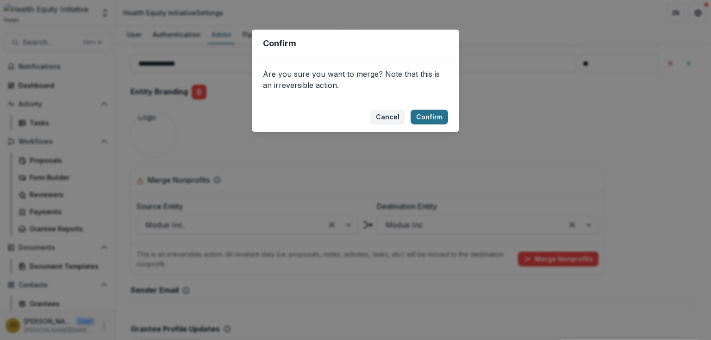
click at [424, 117] on button "Confirm" at bounding box center [430, 117] width 38 height 15
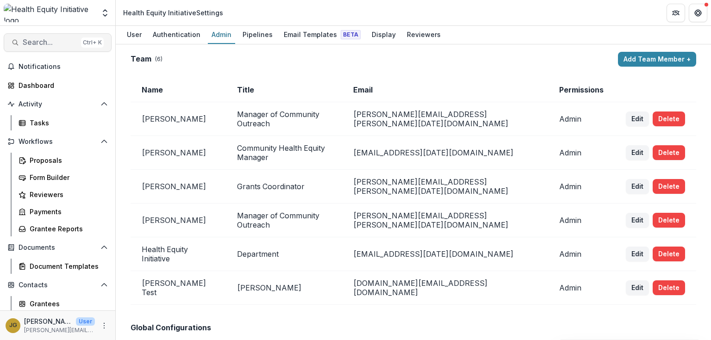
click at [41, 44] on span "Search..." at bounding box center [50, 42] width 55 height 9
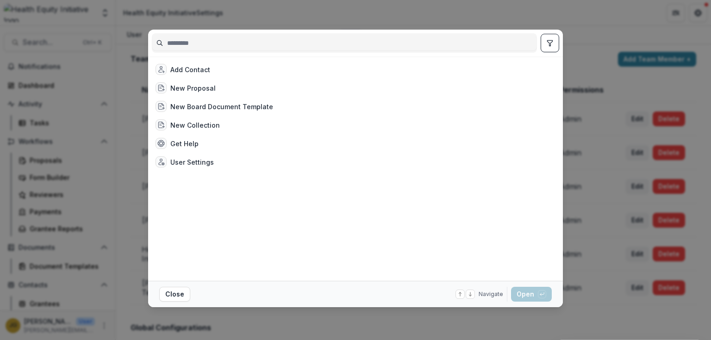
click at [190, 44] on input at bounding box center [344, 43] width 384 height 15
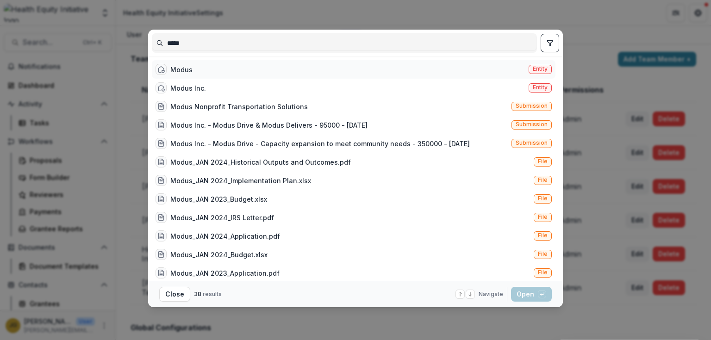
type input "*****"
click at [174, 69] on div "Modus" at bounding box center [181, 70] width 22 height 10
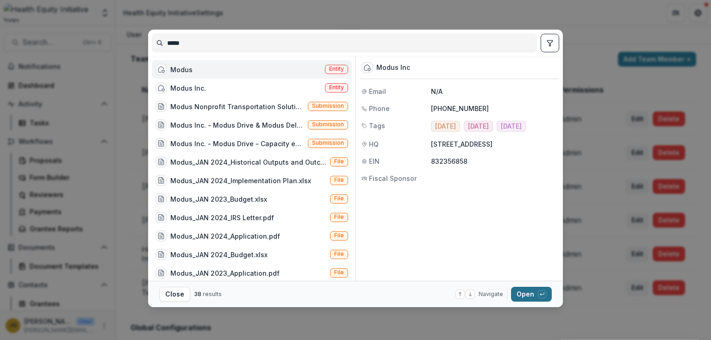
click at [523, 295] on button "Open with enter key" at bounding box center [531, 294] width 41 height 15
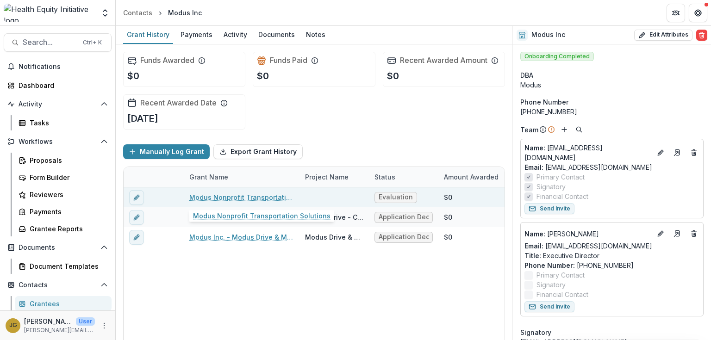
click at [242, 197] on link "Modus Nonprofit Transportation Solutions" at bounding box center [241, 198] width 105 height 10
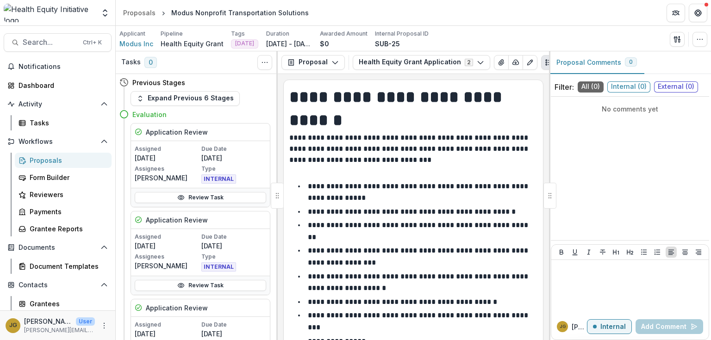
scroll to position [1913, 0]
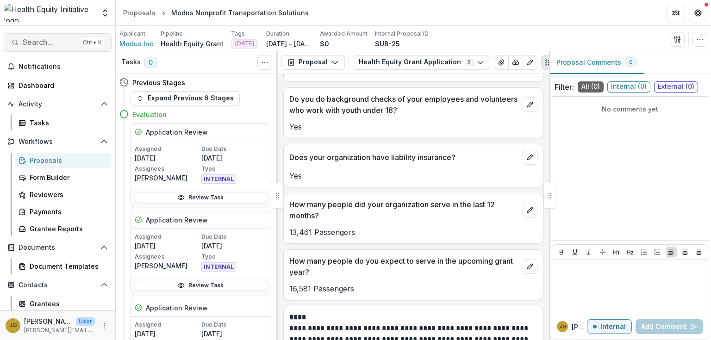
click at [46, 43] on span "Search..." at bounding box center [50, 42] width 55 height 9
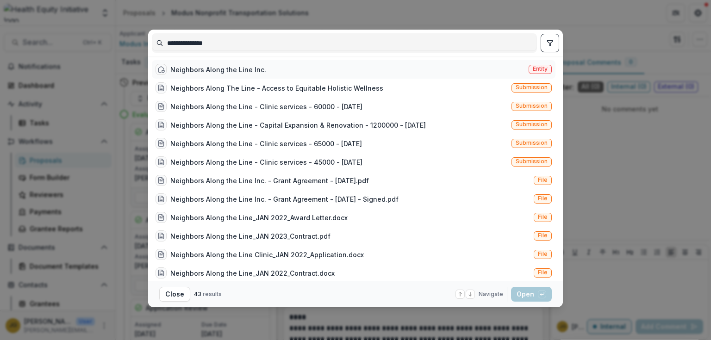
type input "**********"
click at [192, 66] on div "Neighbors Along the Line Inc." at bounding box center [218, 70] width 96 height 10
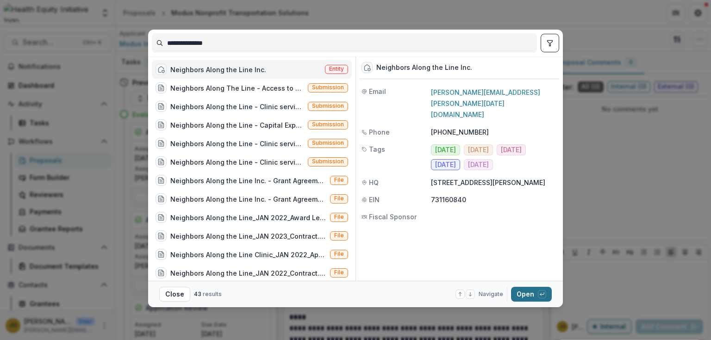
click at [527, 295] on button "Open with enter key" at bounding box center [531, 294] width 41 height 15
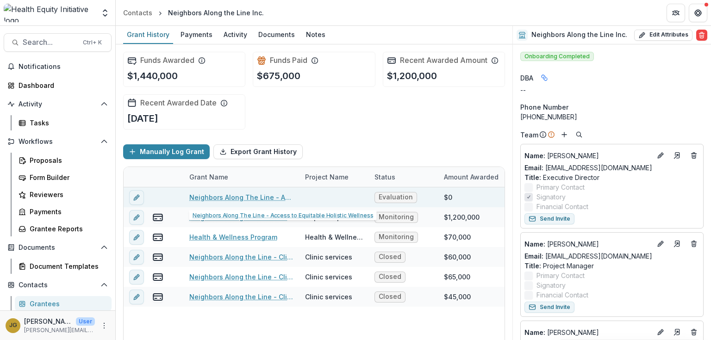
click at [247, 196] on link "Neighbors Along The Line - Access to Equitable Holistic Wellness" at bounding box center [241, 198] width 105 height 10
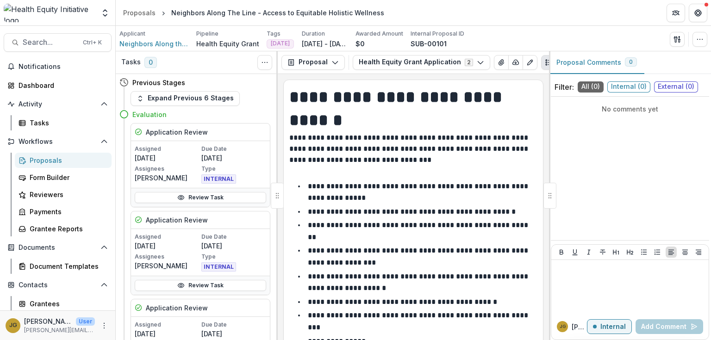
scroll to position [1813, 0]
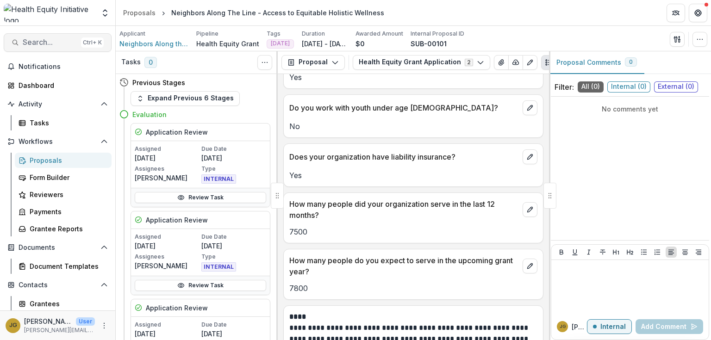
click at [56, 44] on span "Search..." at bounding box center [50, 42] width 55 height 9
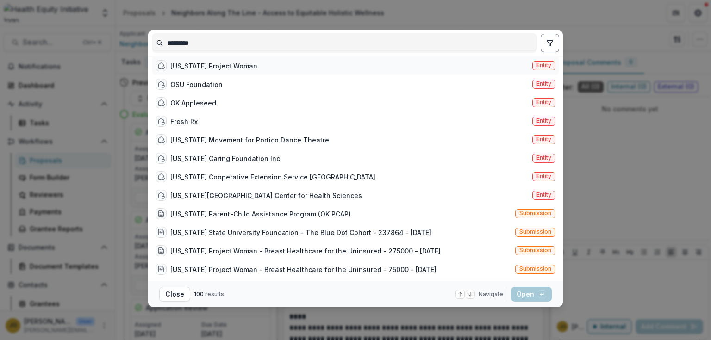
type input "********"
click at [200, 69] on div "[US_STATE] Project Woman" at bounding box center [213, 66] width 87 height 10
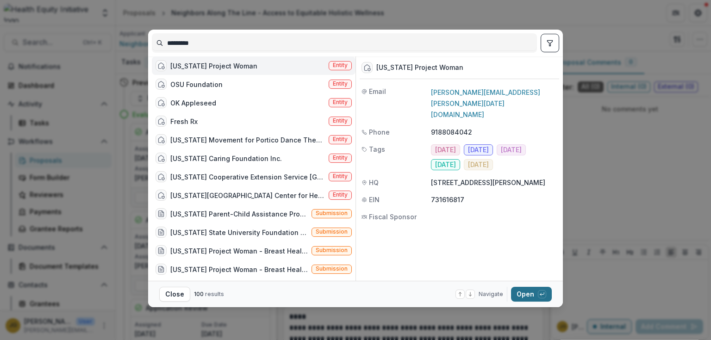
click at [524, 295] on button "Open with enter key" at bounding box center [531, 294] width 41 height 15
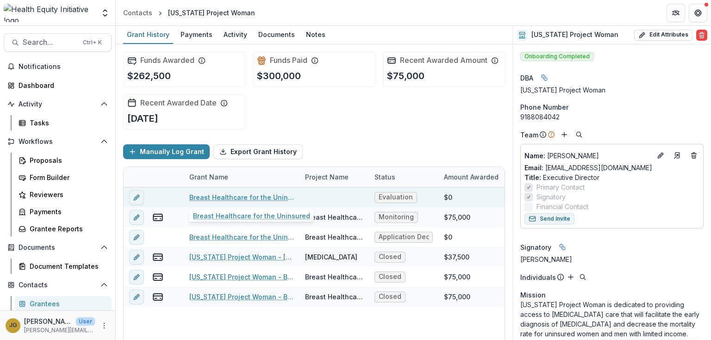
click at [233, 198] on link "Breast Healthcare for the Uninsured" at bounding box center [241, 198] width 105 height 10
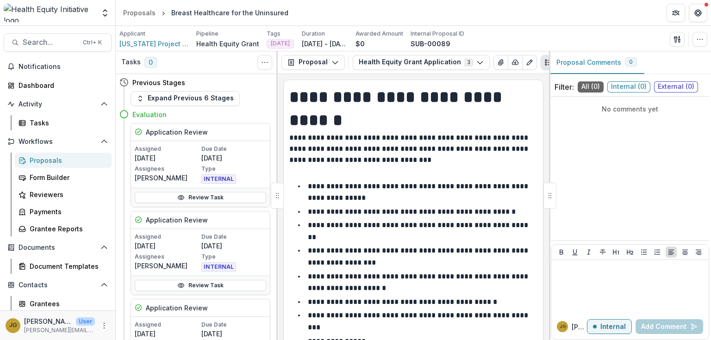
scroll to position [2048, 0]
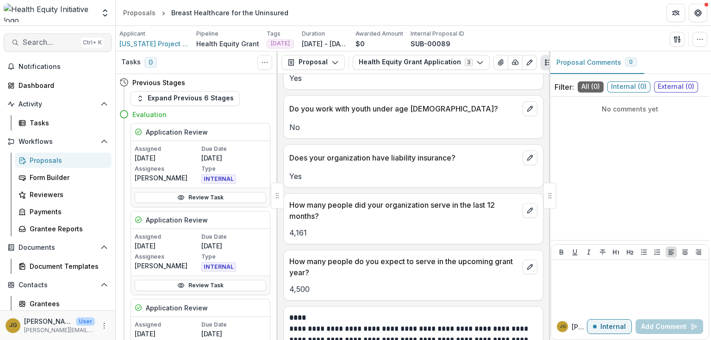
click at [35, 43] on span "Search..." at bounding box center [50, 42] width 55 height 9
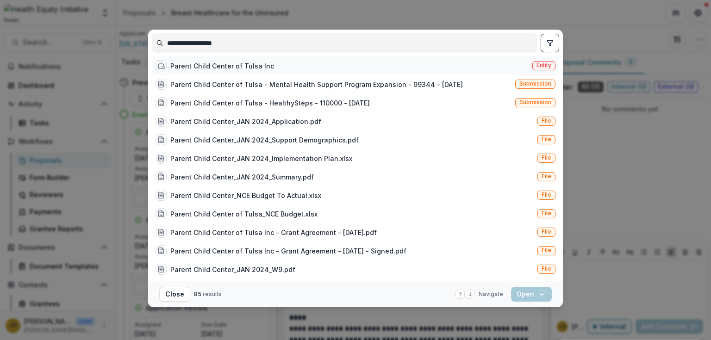
type input "**********"
click at [196, 70] on div "Parent Child Center of Tulsa Inc" at bounding box center [222, 66] width 104 height 10
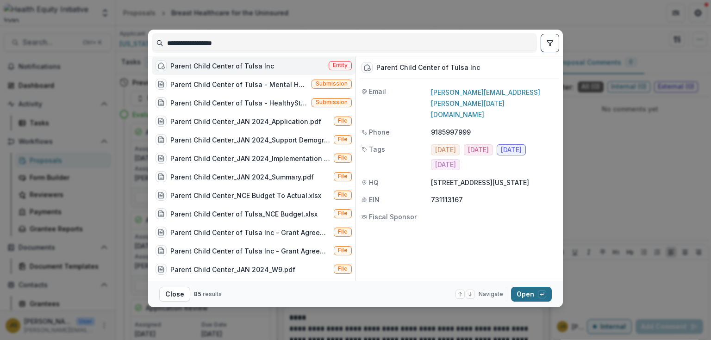
click at [531, 295] on button "Open with enter key" at bounding box center [531, 294] width 41 height 15
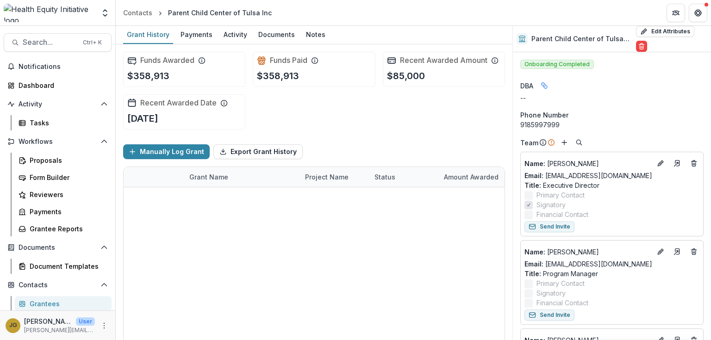
click at [250, 196] on link "HealthySteps and Therapeutic Services continuum of maternal mental health care" at bounding box center [241, 198] width 105 height 10
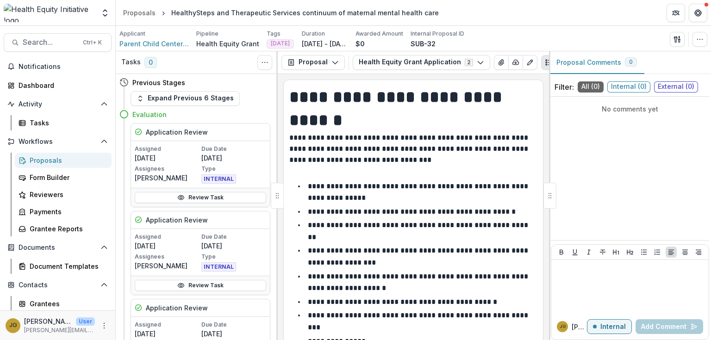
scroll to position [2282, 0]
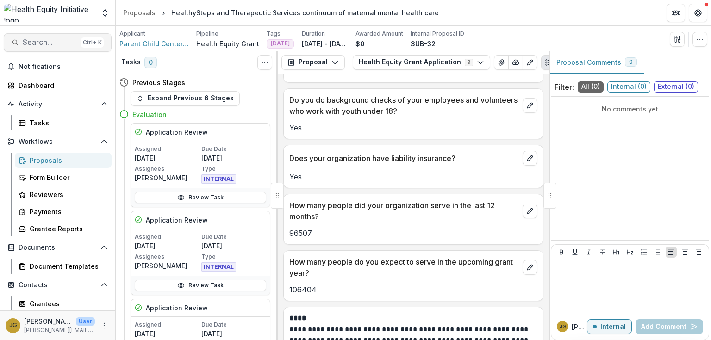
click at [31, 42] on span "Search..." at bounding box center [50, 42] width 55 height 9
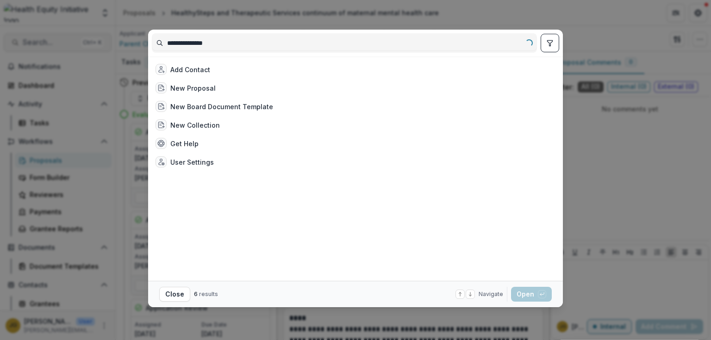
type input "**********"
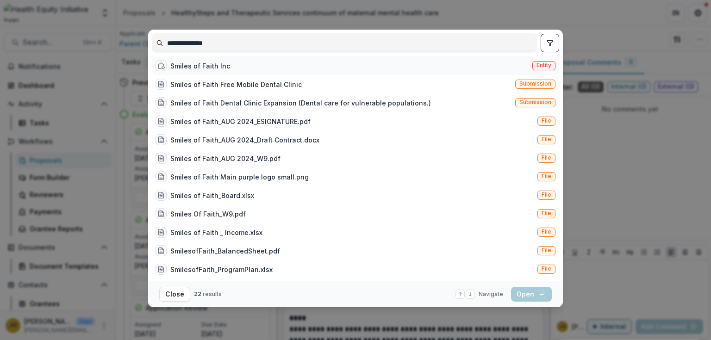
click at [178, 65] on div "Smiles of Faith Inc" at bounding box center [200, 66] width 60 height 10
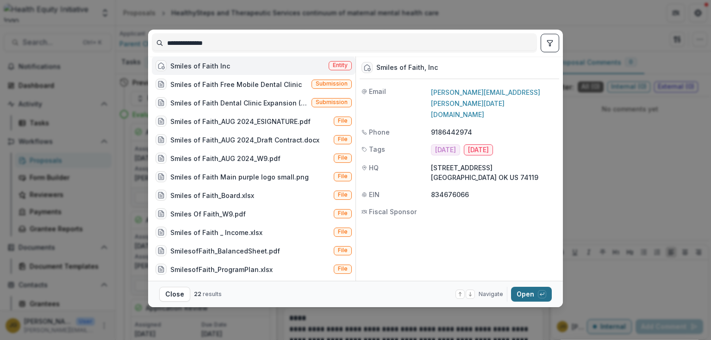
click at [524, 293] on button "Open with enter key" at bounding box center [531, 294] width 41 height 15
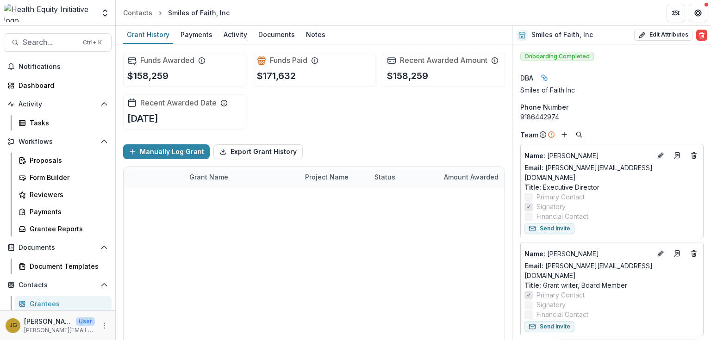
click at [232, 198] on link "Smiles of Faith Free Mobile Dental Clinic" at bounding box center [241, 198] width 105 height 10
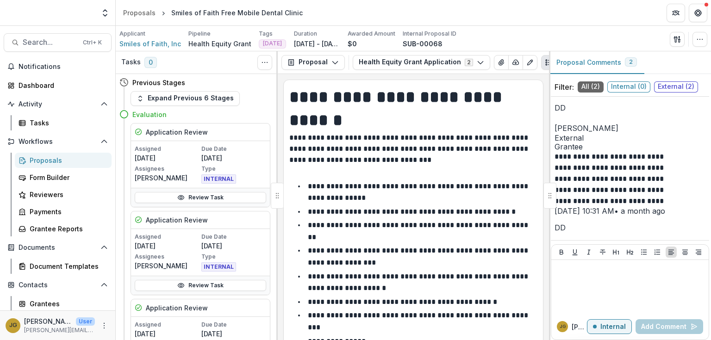
scroll to position [2307, 0]
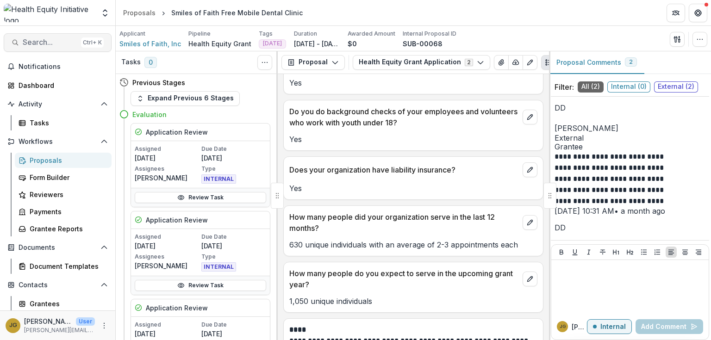
click at [35, 41] on span "Search..." at bounding box center [50, 42] width 55 height 9
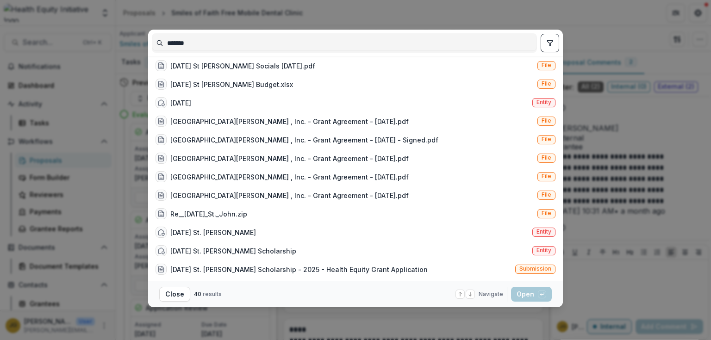
drag, startPoint x: 191, startPoint y: 44, endPoint x: 123, endPoint y: 33, distance: 69.1
click at [123, 33] on div "******* [DATE] St [PERSON_NAME] Socials [DATE].pdf File [DATE] St [PERSON_NAME]…" at bounding box center [355, 170] width 711 height 340
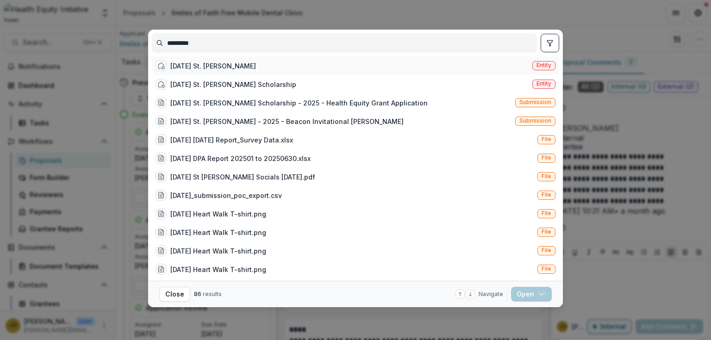
type input "*********"
click at [197, 68] on div "[DATE] St. [PERSON_NAME]" at bounding box center [213, 66] width 86 height 10
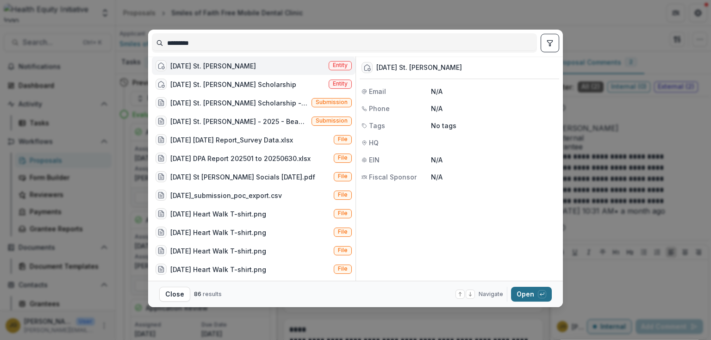
click at [526, 292] on button "Open with enter key" at bounding box center [531, 294] width 41 height 15
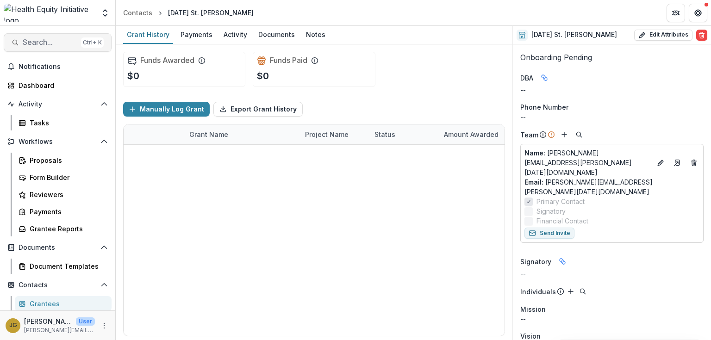
click at [47, 42] on span "Search..." at bounding box center [50, 42] width 55 height 9
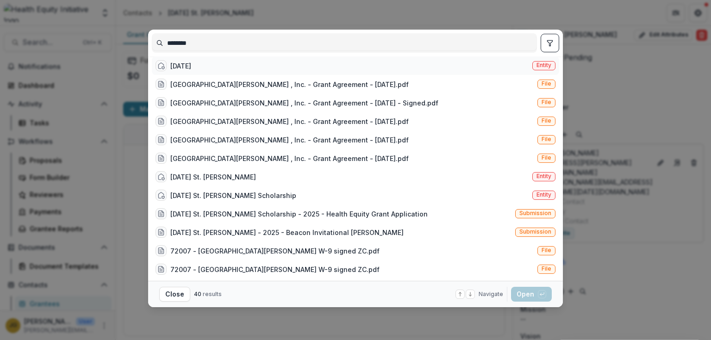
type input "********"
click at [180, 71] on div "[DATE]" at bounding box center [180, 66] width 21 height 10
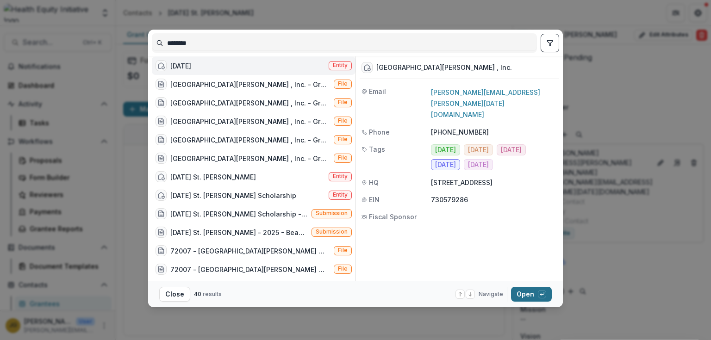
click at [525, 293] on button "Open with enter key" at bounding box center [531, 294] width 41 height 15
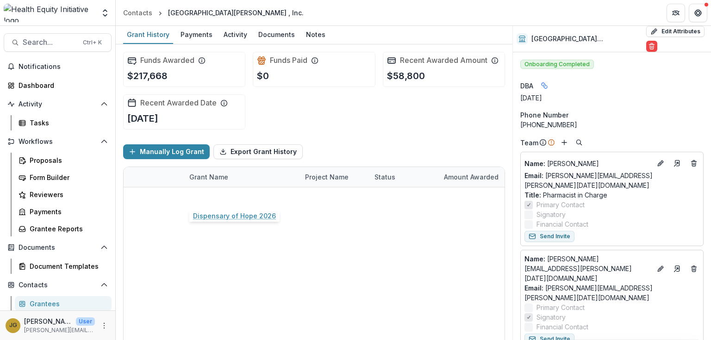
click at [219, 198] on link "Dispensary of Hope 2026" at bounding box center [230, 198] width 83 height 10
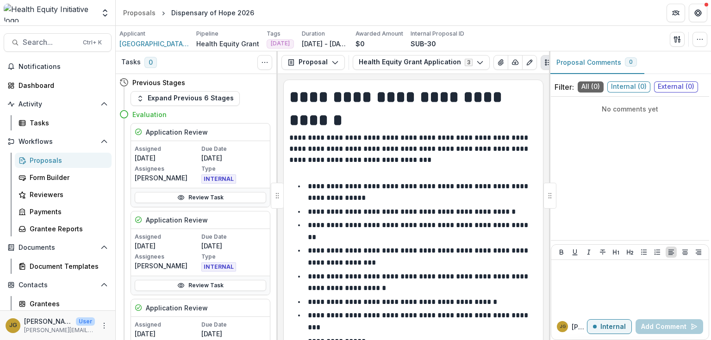
scroll to position [2137, 0]
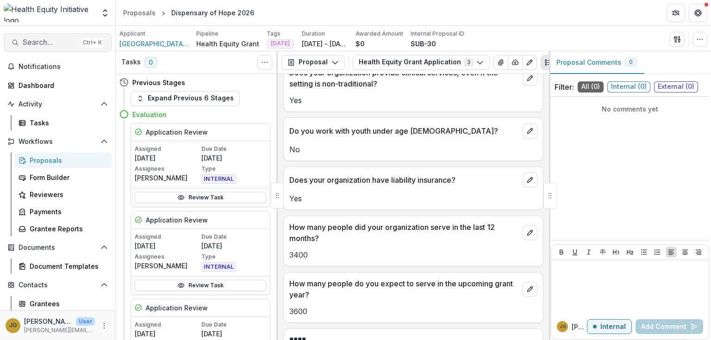
click at [30, 40] on span "Search..." at bounding box center [50, 42] width 55 height 9
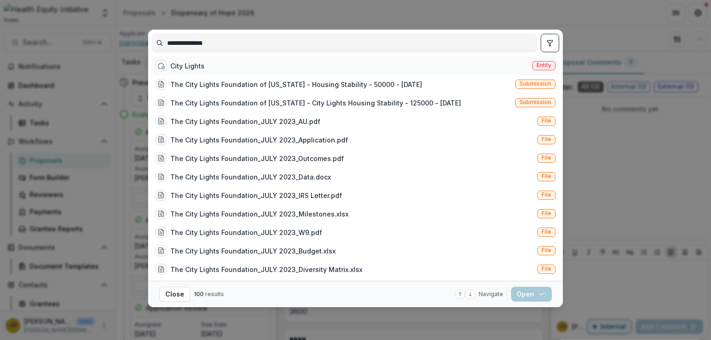
type input "**********"
click at [179, 68] on div "City Lights" at bounding box center [187, 66] width 34 height 10
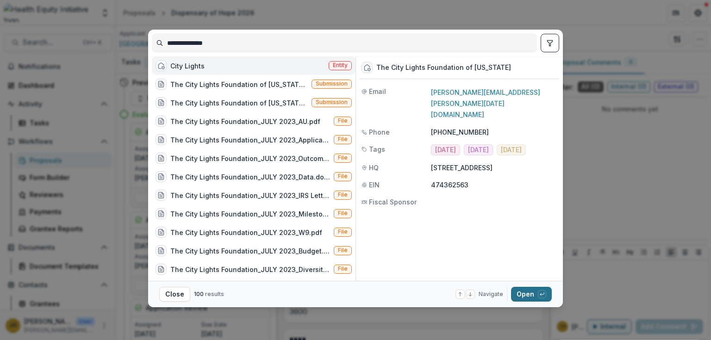
click at [524, 295] on button "Open with enter key" at bounding box center [531, 294] width 41 height 15
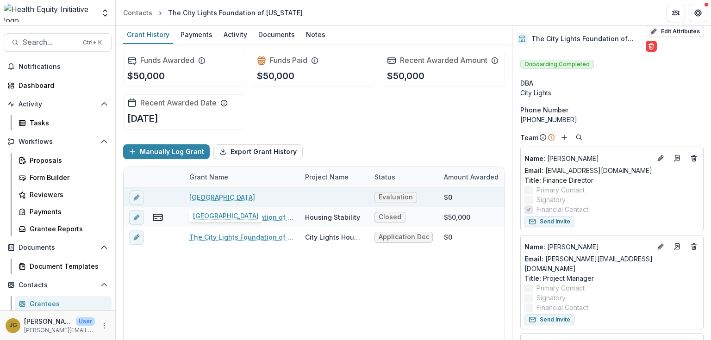
click at [220, 194] on link "[GEOGRAPHIC_DATA]" at bounding box center [222, 198] width 66 height 10
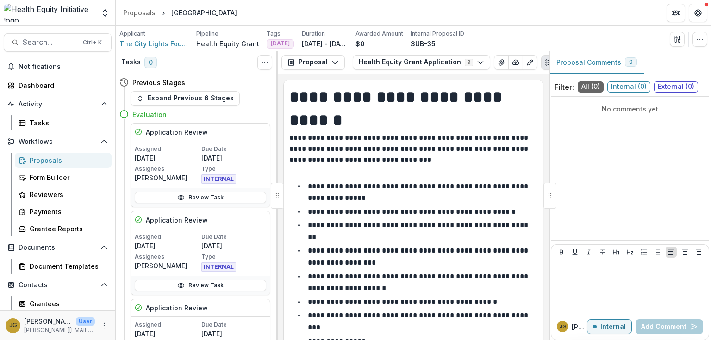
scroll to position [2115, 0]
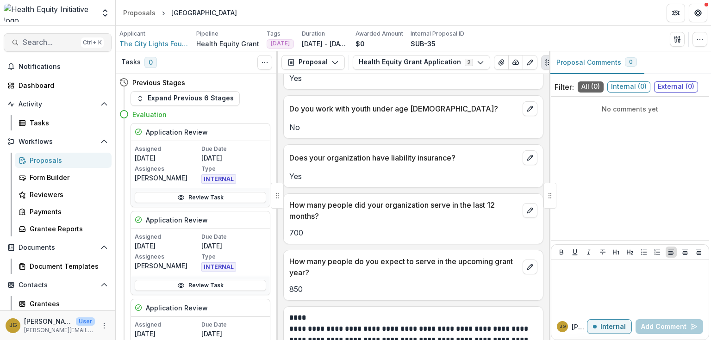
click at [36, 44] on span "Search..." at bounding box center [50, 42] width 55 height 9
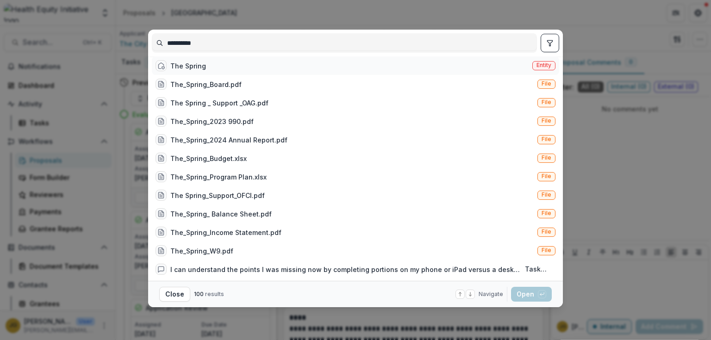
type input "**********"
click at [174, 69] on div "The Spring" at bounding box center [188, 66] width 36 height 10
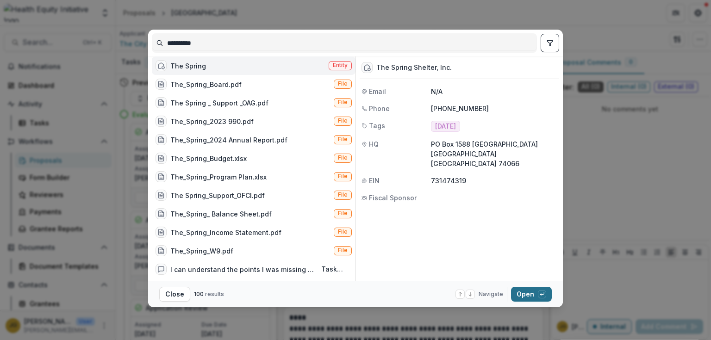
click at [531, 293] on button "Open with enter key" at bounding box center [531, 294] width 41 height 15
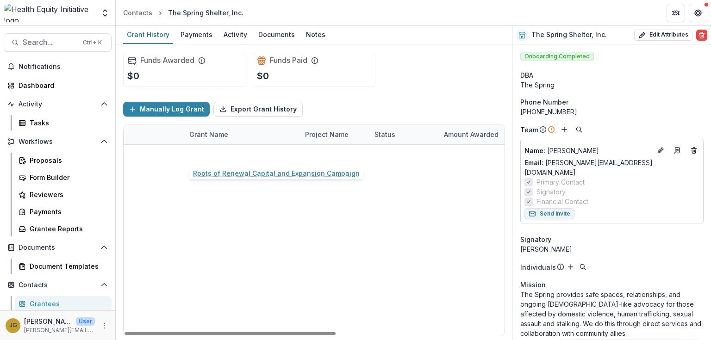
click at [246, 156] on link "Roots of Renewal Capital and Expansion Campaign" at bounding box center [241, 155] width 105 height 10
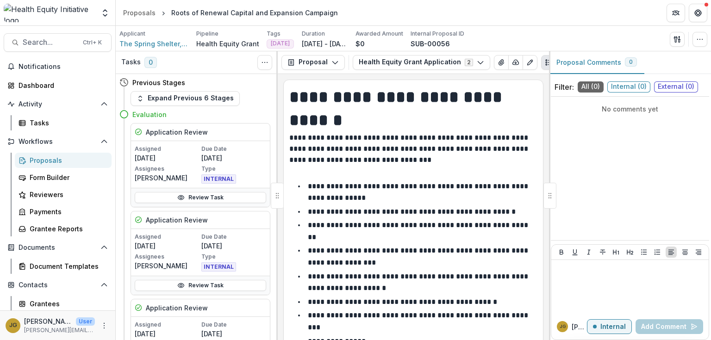
scroll to position [1813, 0]
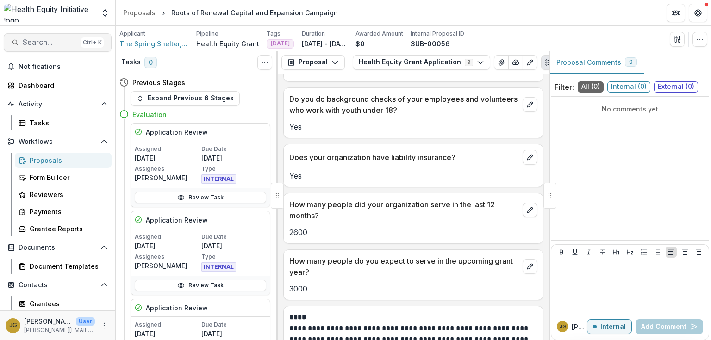
click at [31, 41] on span "Search..." at bounding box center [50, 42] width 55 height 9
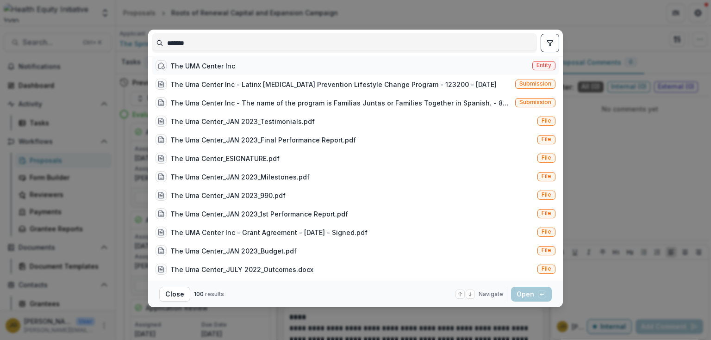
type input "*******"
click at [181, 68] on div "The UMA Center Inc" at bounding box center [202, 66] width 65 height 10
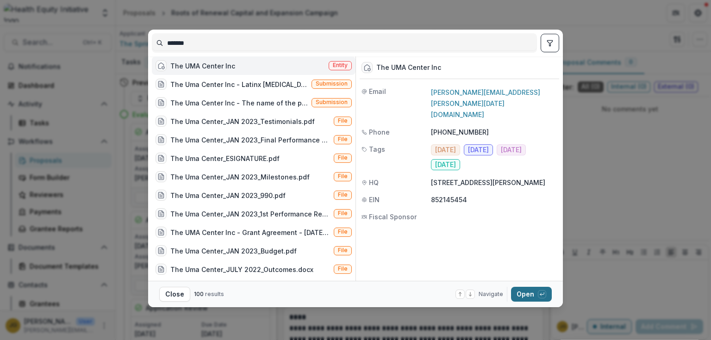
click at [517, 294] on button "Open with enter key" at bounding box center [531, 294] width 41 height 15
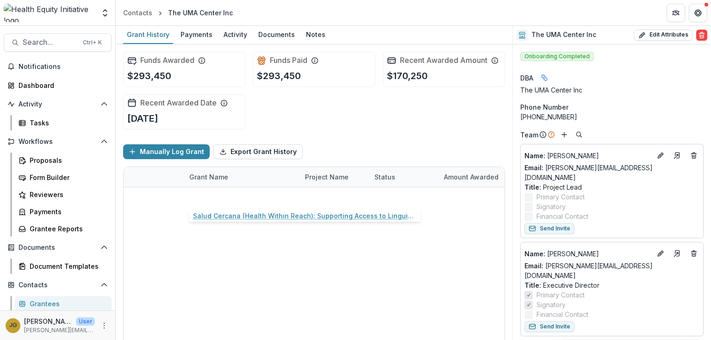
click at [250, 197] on link "Salud Cercana (Health Within Reach): Supporting Access to Linguistically and Cu…" at bounding box center [241, 198] width 105 height 10
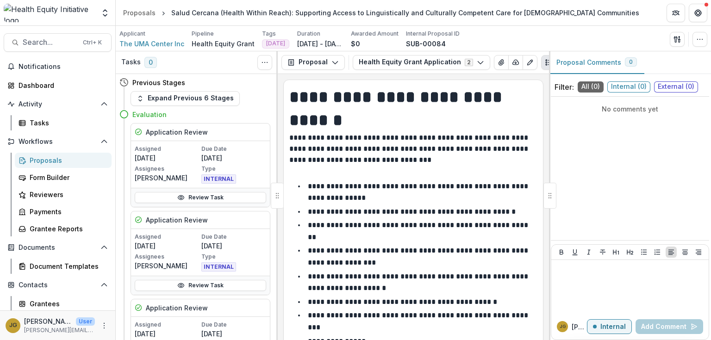
scroll to position [2173, 0]
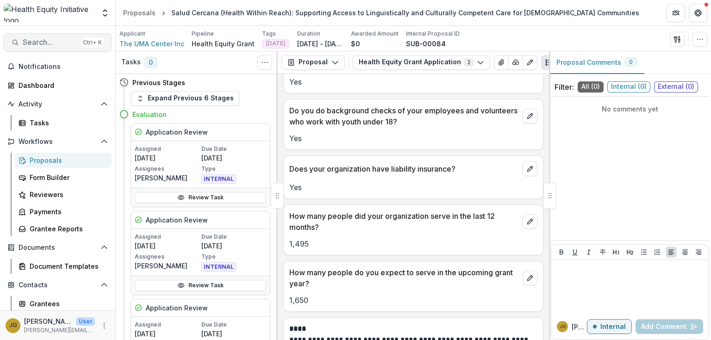
click at [45, 44] on span "Search..." at bounding box center [50, 42] width 55 height 9
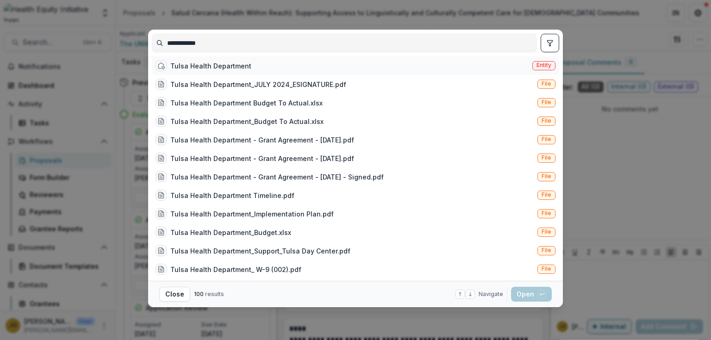
type input "**********"
click at [246, 69] on div "Tulsa Health Department" at bounding box center [210, 66] width 81 height 10
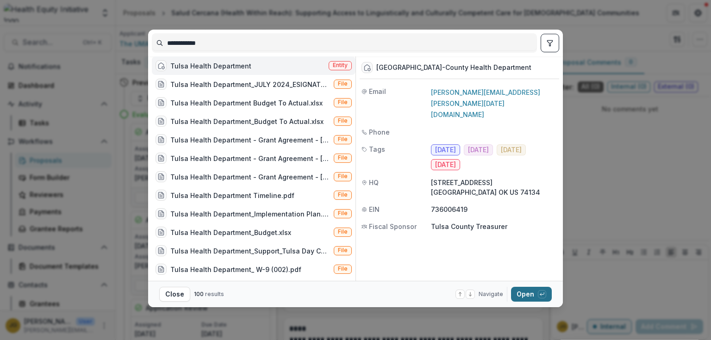
click at [522, 297] on button "Open with enter key" at bounding box center [531, 294] width 41 height 15
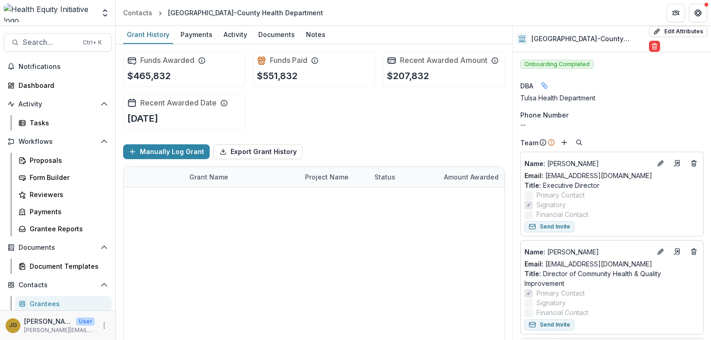
click at [249, 198] on link "Community Health Program" at bounding box center [233, 198] width 88 height 10
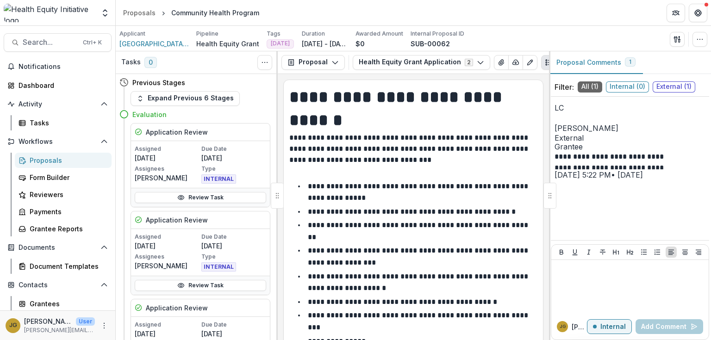
scroll to position [2260, 0]
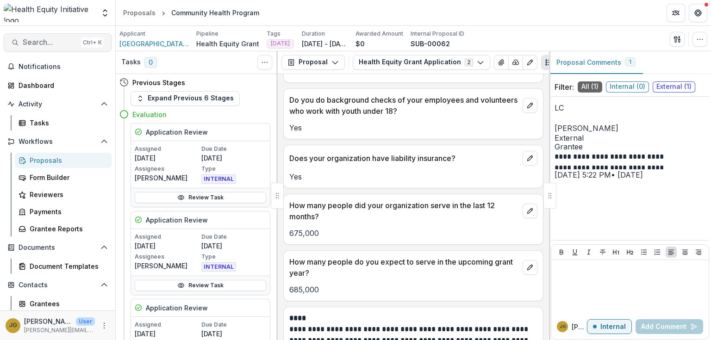
click at [30, 44] on span "Search..." at bounding box center [50, 42] width 55 height 9
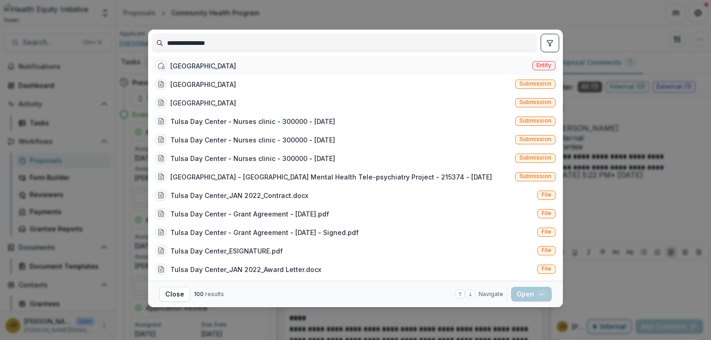
type input "**********"
click at [188, 66] on div "[GEOGRAPHIC_DATA]" at bounding box center [203, 66] width 66 height 10
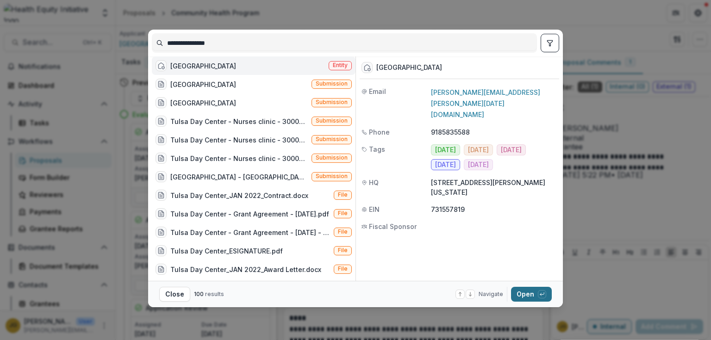
click at [521, 296] on button "Open with enter key" at bounding box center [531, 294] width 41 height 15
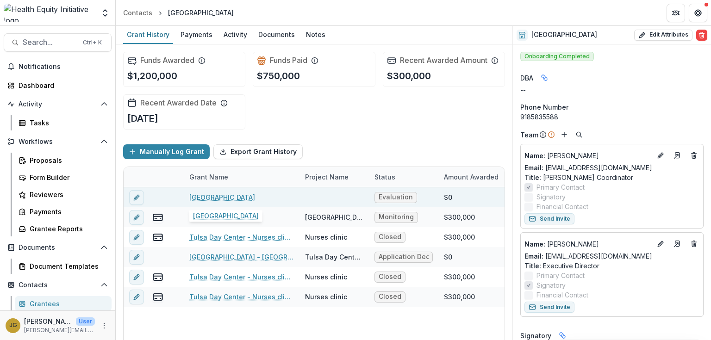
click at [248, 196] on link "[GEOGRAPHIC_DATA]" at bounding box center [222, 198] width 66 height 10
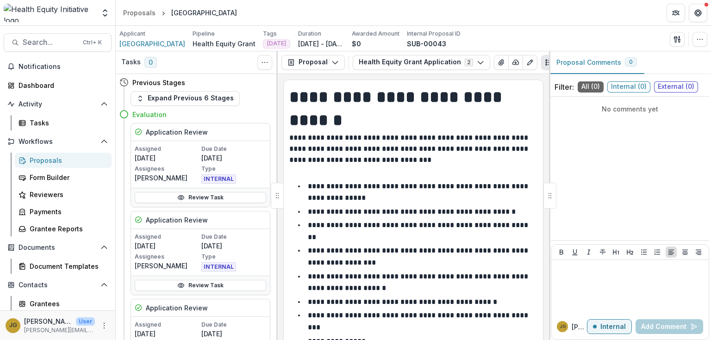
scroll to position [2193, 0]
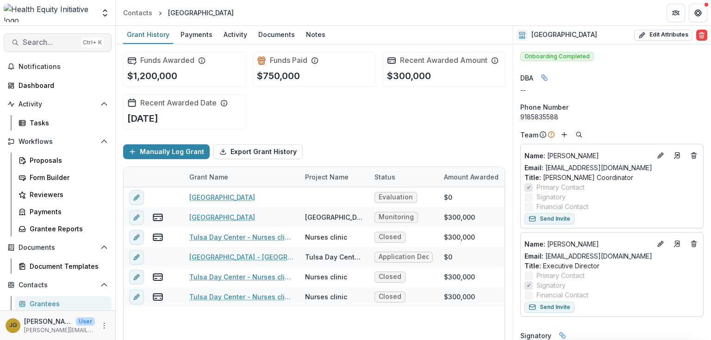
click at [35, 44] on span "Search..." at bounding box center [50, 42] width 55 height 9
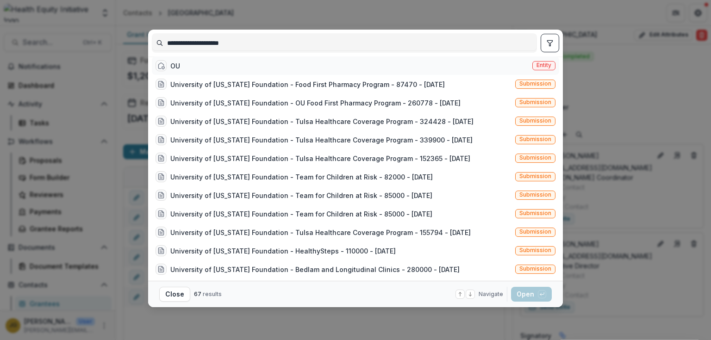
type input "**********"
click at [181, 67] on div "OU Entity" at bounding box center [356, 65] width 408 height 19
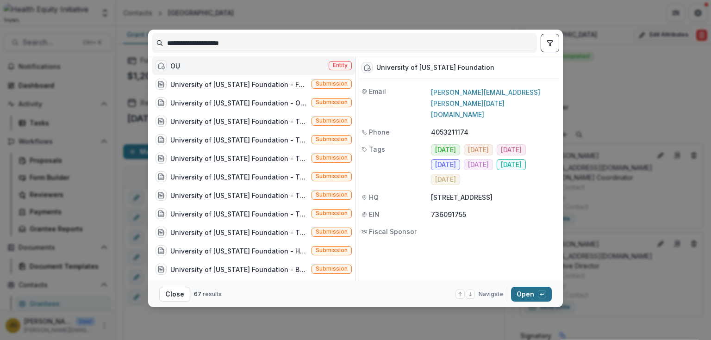
click at [524, 296] on button "Open with enter key" at bounding box center [531, 294] width 41 height 15
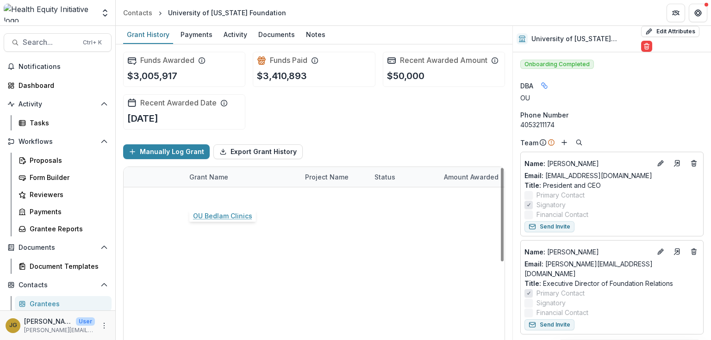
click at [219, 199] on link "OU Bedlam Clinics" at bounding box center [218, 198] width 59 height 10
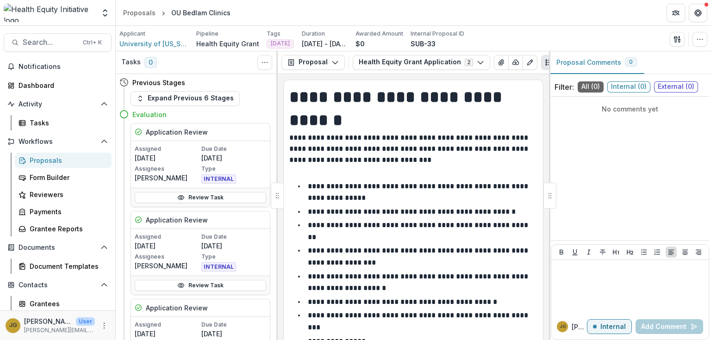
scroll to position [2059, 0]
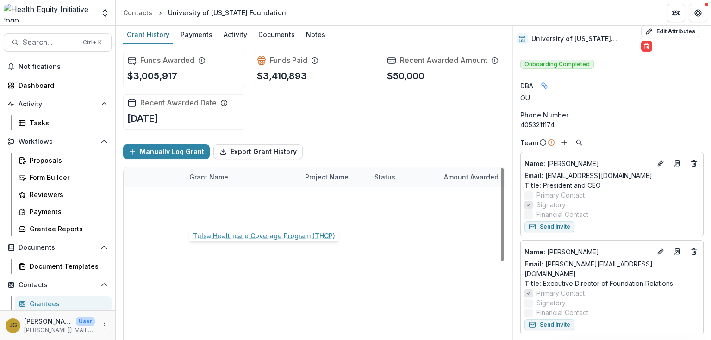
click at [231, 214] on link "Tulsa Healthcare Coverage Program (THCP)" at bounding box center [241, 218] width 105 height 10
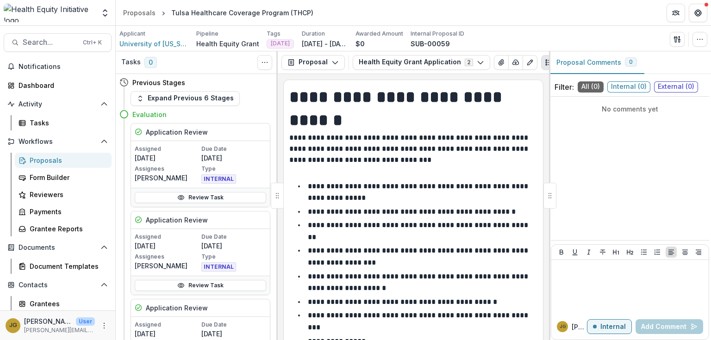
scroll to position [2104, 0]
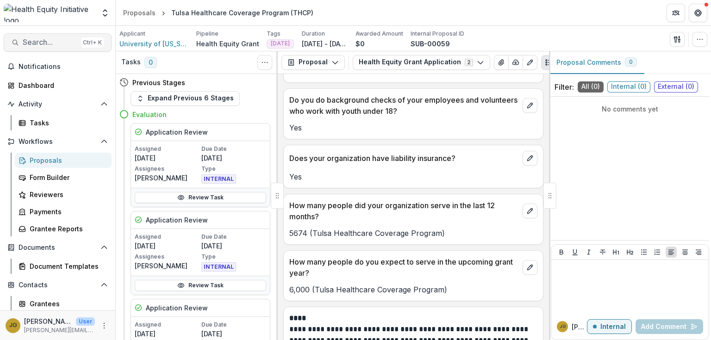
click at [36, 42] on span "Search..." at bounding box center [50, 42] width 55 height 9
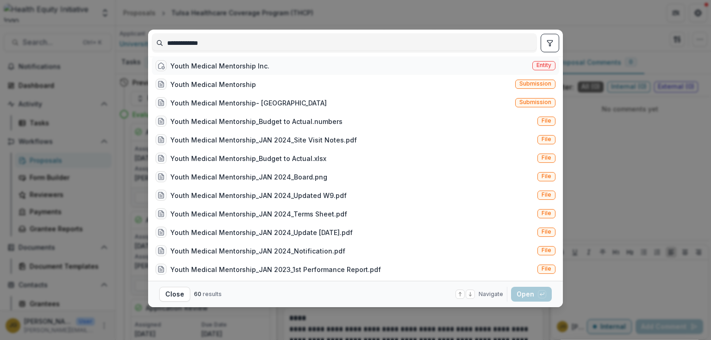
type input "**********"
click at [174, 68] on div "Youth Medical Mentorship Inc." at bounding box center [219, 66] width 99 height 10
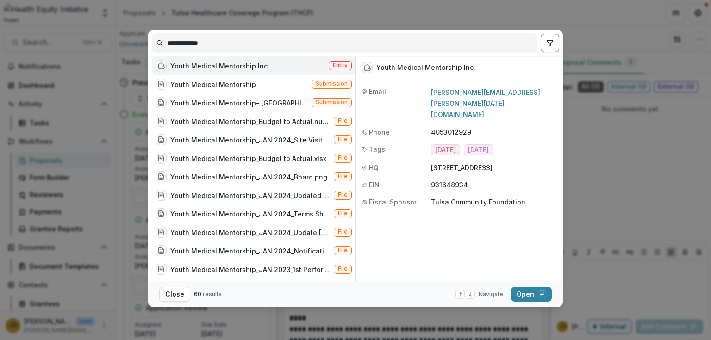
click at [241, 71] on div "Youth Medical Mentorship Inc." at bounding box center [219, 66] width 99 height 10
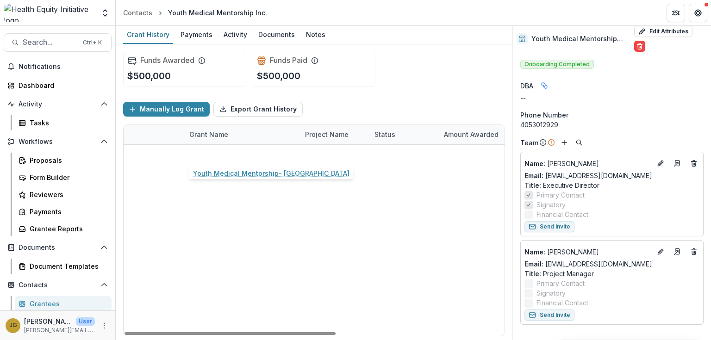
click at [240, 155] on link "Youth Medical Mentorship- [GEOGRAPHIC_DATA]" at bounding box center [241, 155] width 105 height 10
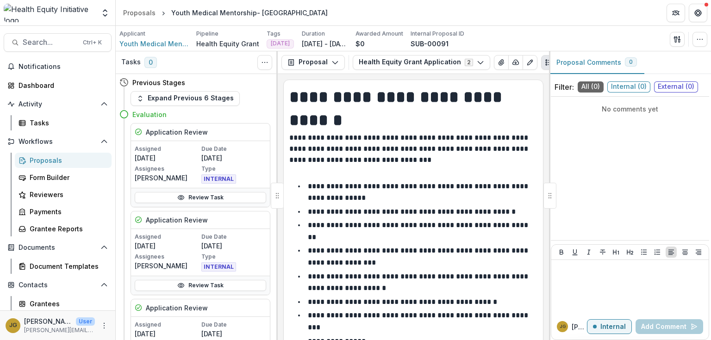
scroll to position [2204, 0]
